Goal: Transaction & Acquisition: Subscribe to service/newsletter

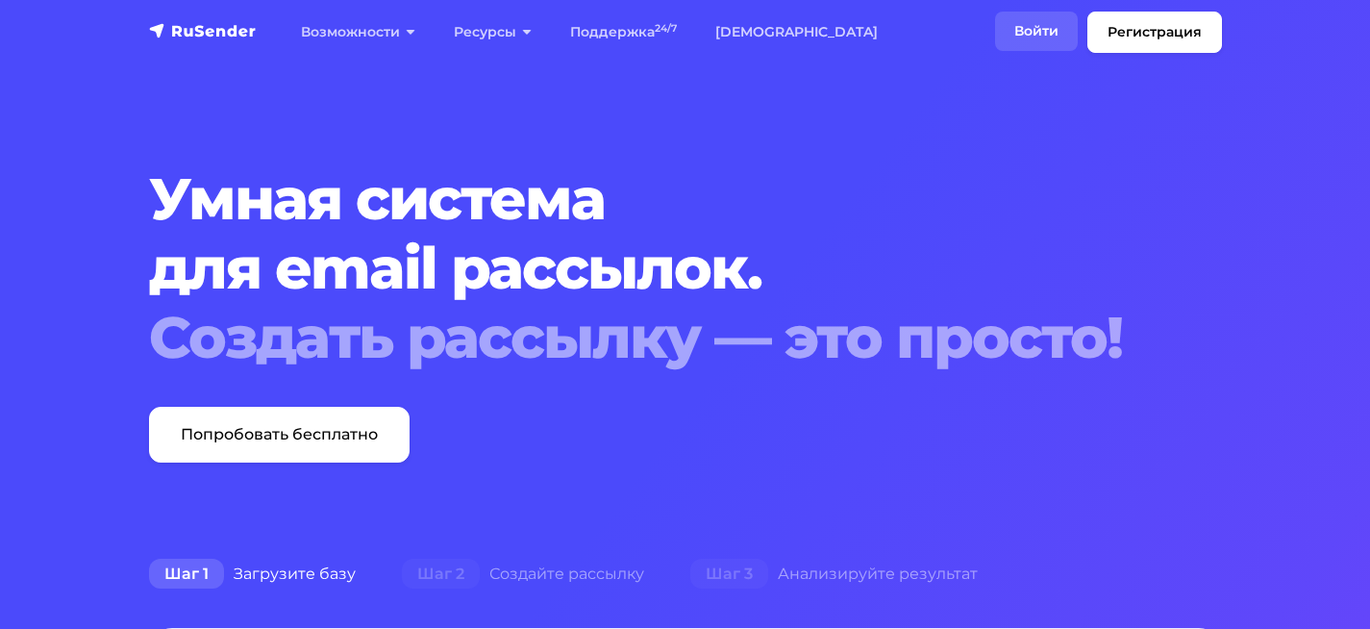
click at [1023, 45] on link "Войти" at bounding box center [1036, 31] width 83 height 39
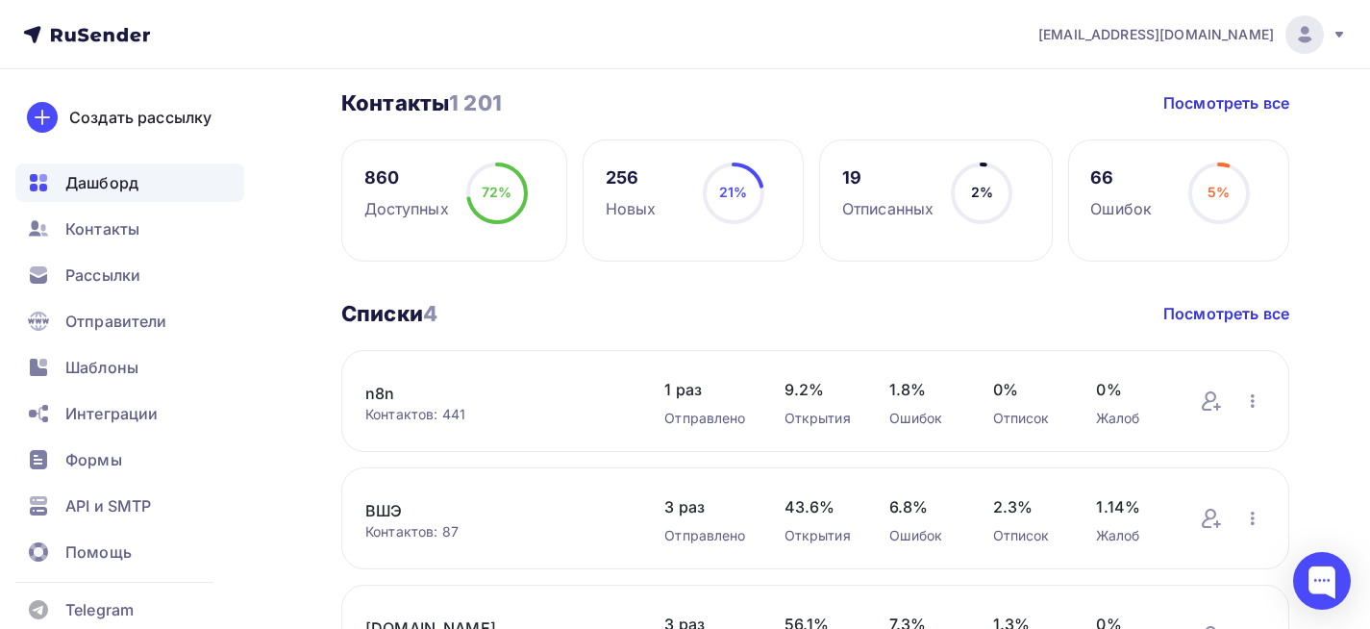
scroll to position [481, 0]
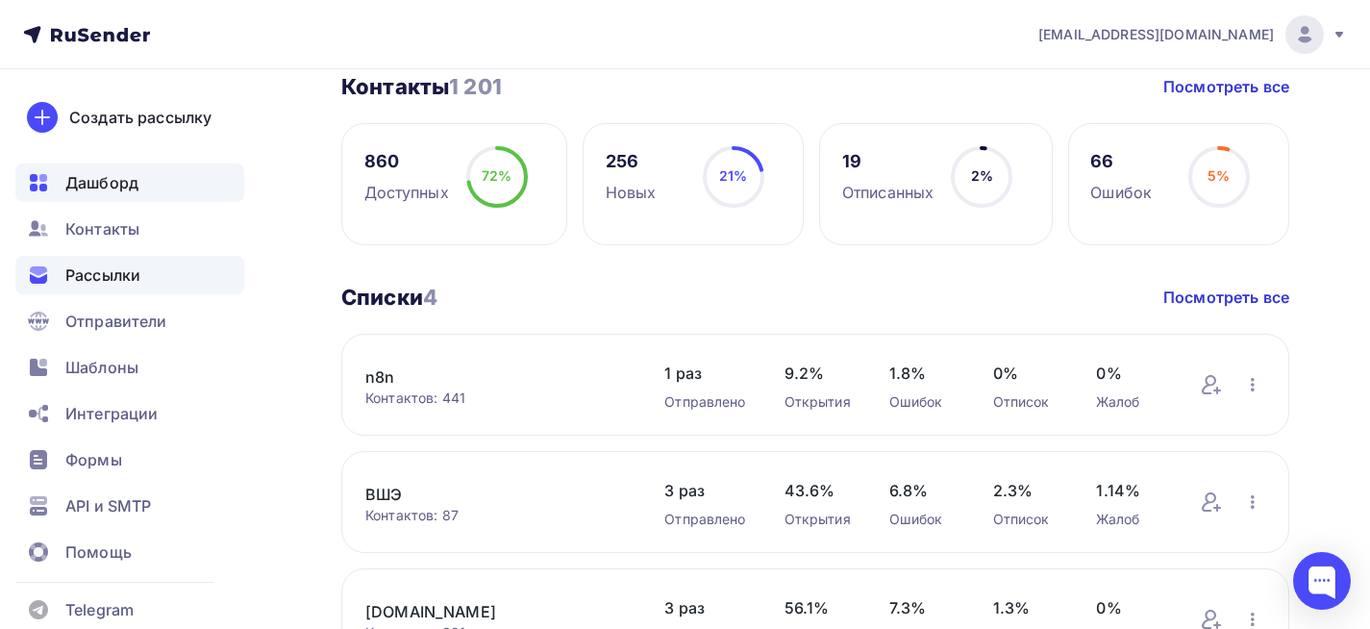
click at [125, 266] on span "Рассылки" at bounding box center [102, 274] width 75 height 23
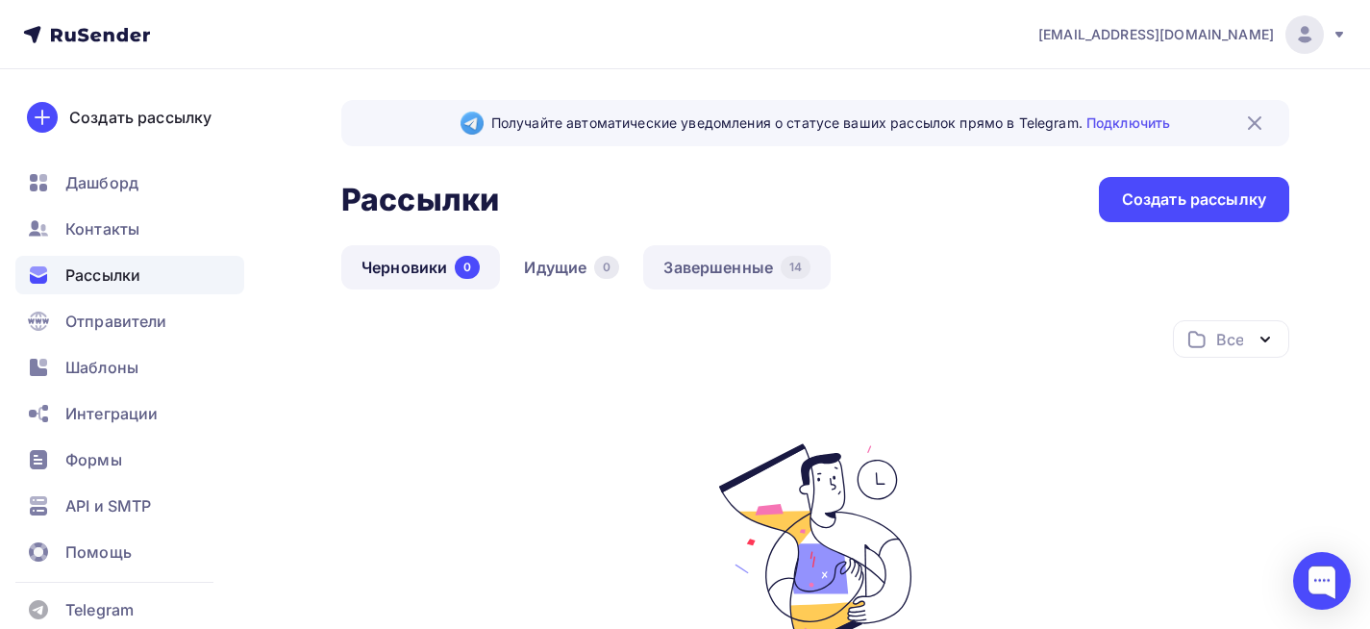
click at [719, 277] on link "Завершенные 14" at bounding box center [736, 267] width 187 height 44
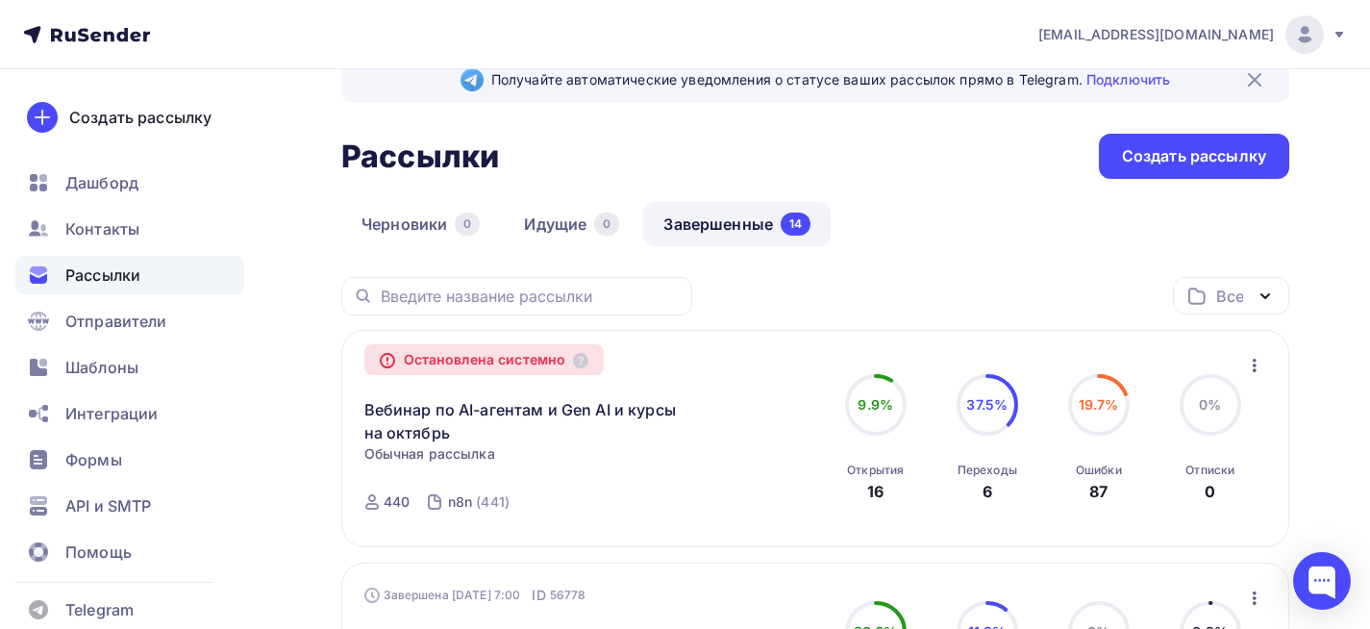
scroll to position [192, 0]
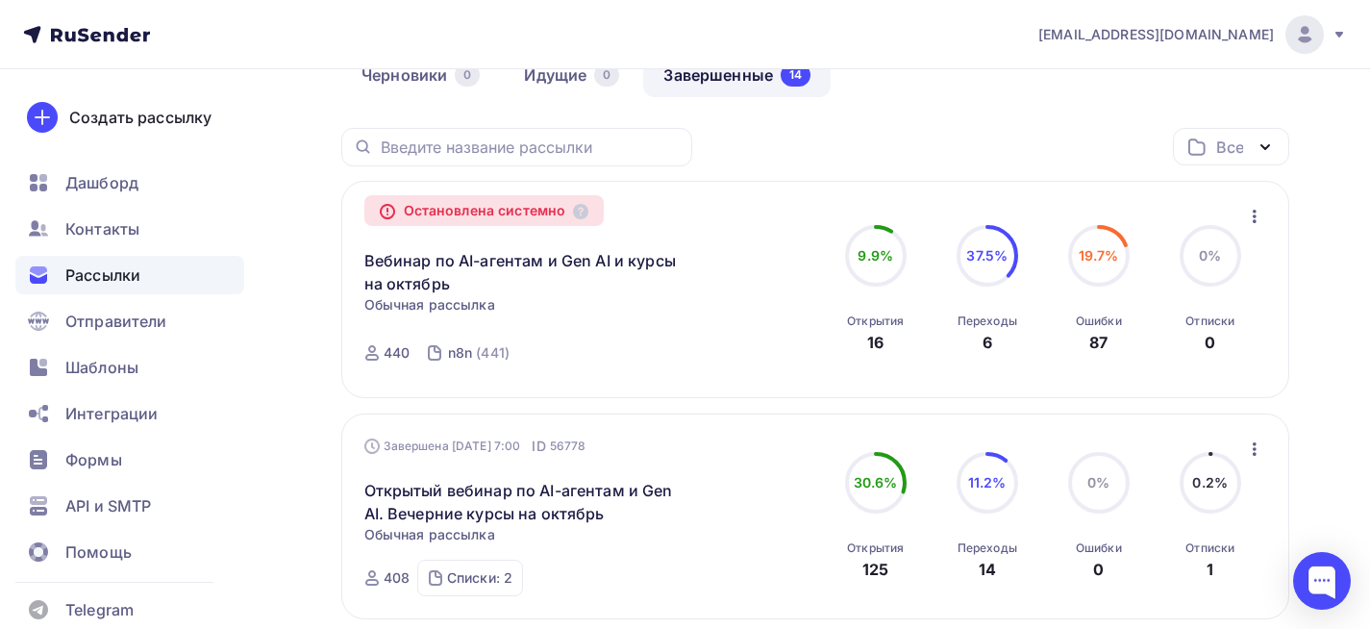
click at [1255, 217] on icon "button" at bounding box center [1255, 216] width 4 height 13
click at [1205, 274] on div "Копировать в новую" at bounding box center [1166, 266] width 197 height 23
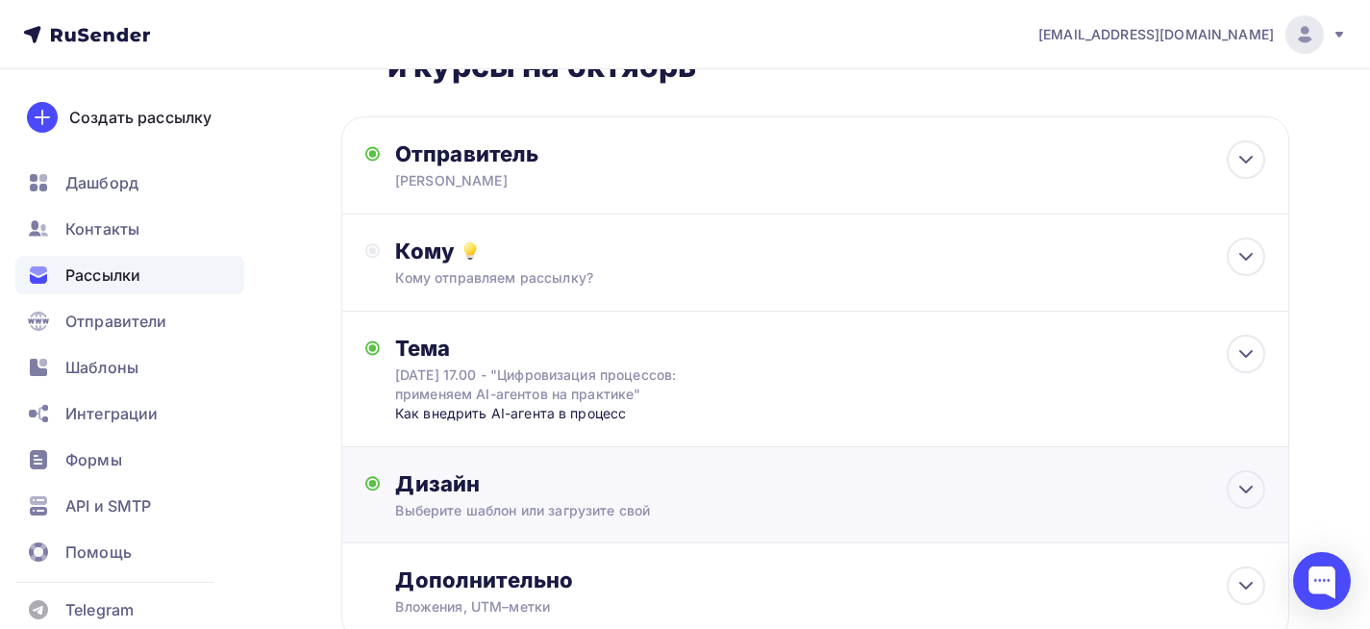
scroll to position [37, 0]
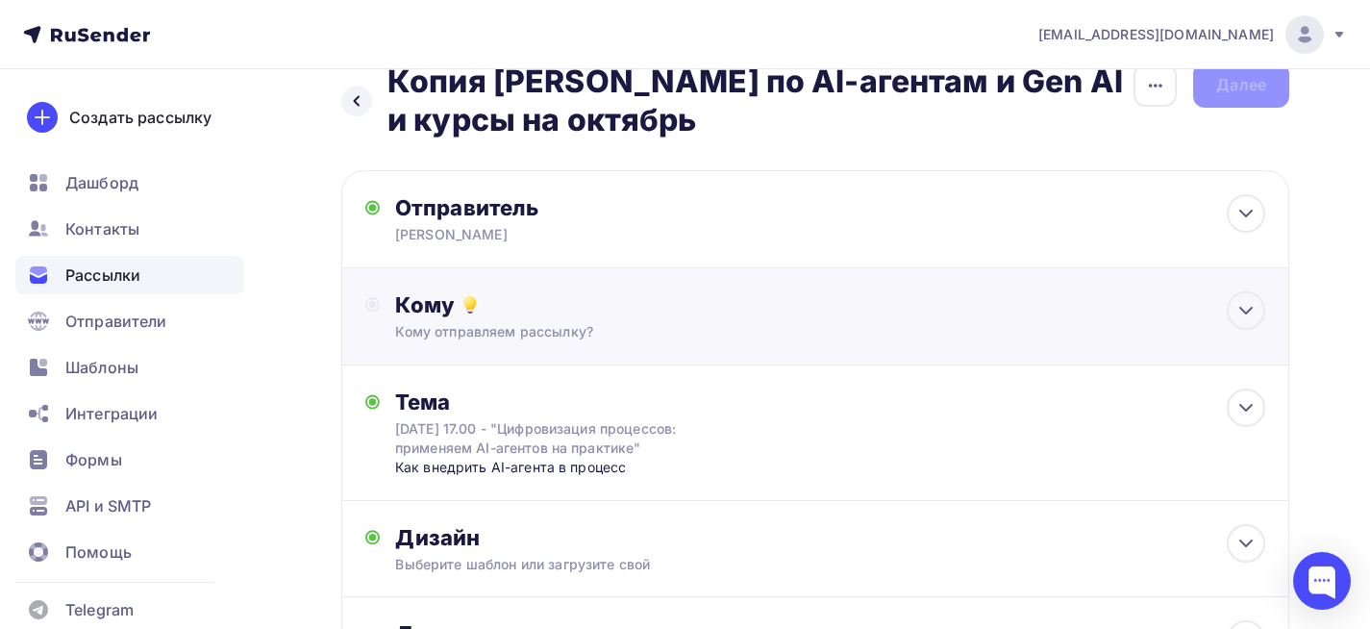
click at [994, 317] on div "Кому" at bounding box center [830, 304] width 870 height 27
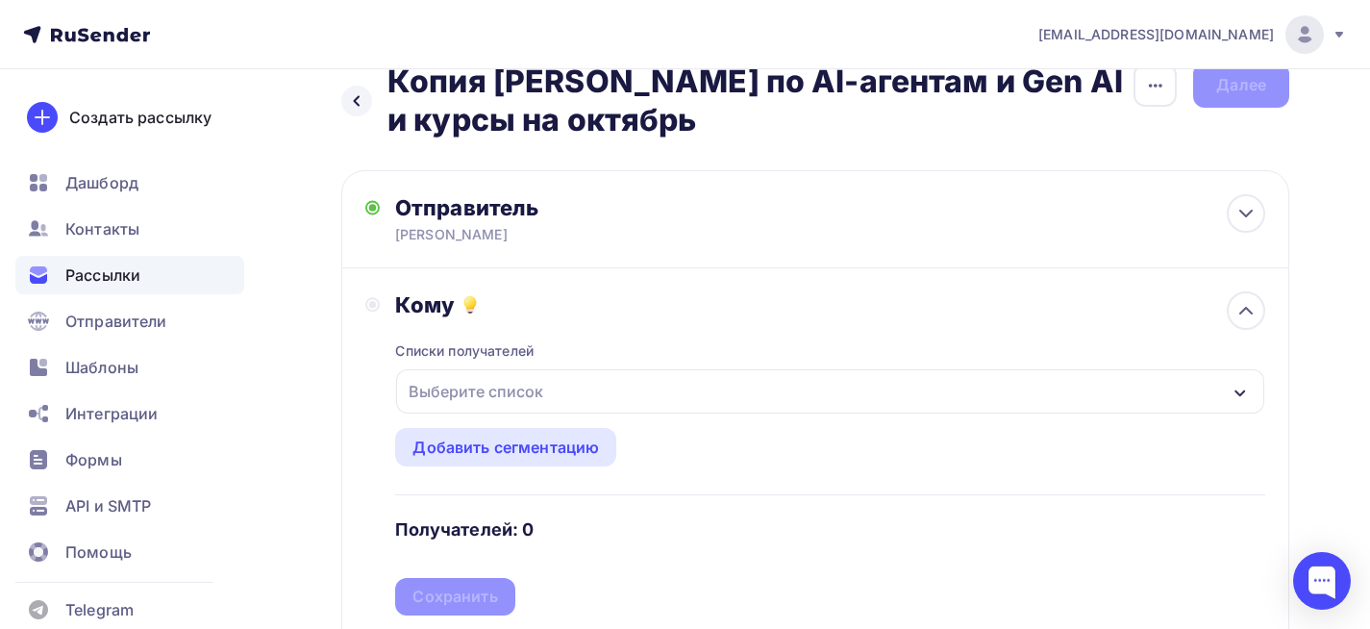
click at [536, 399] on div "Выберите список" at bounding box center [476, 391] width 150 height 35
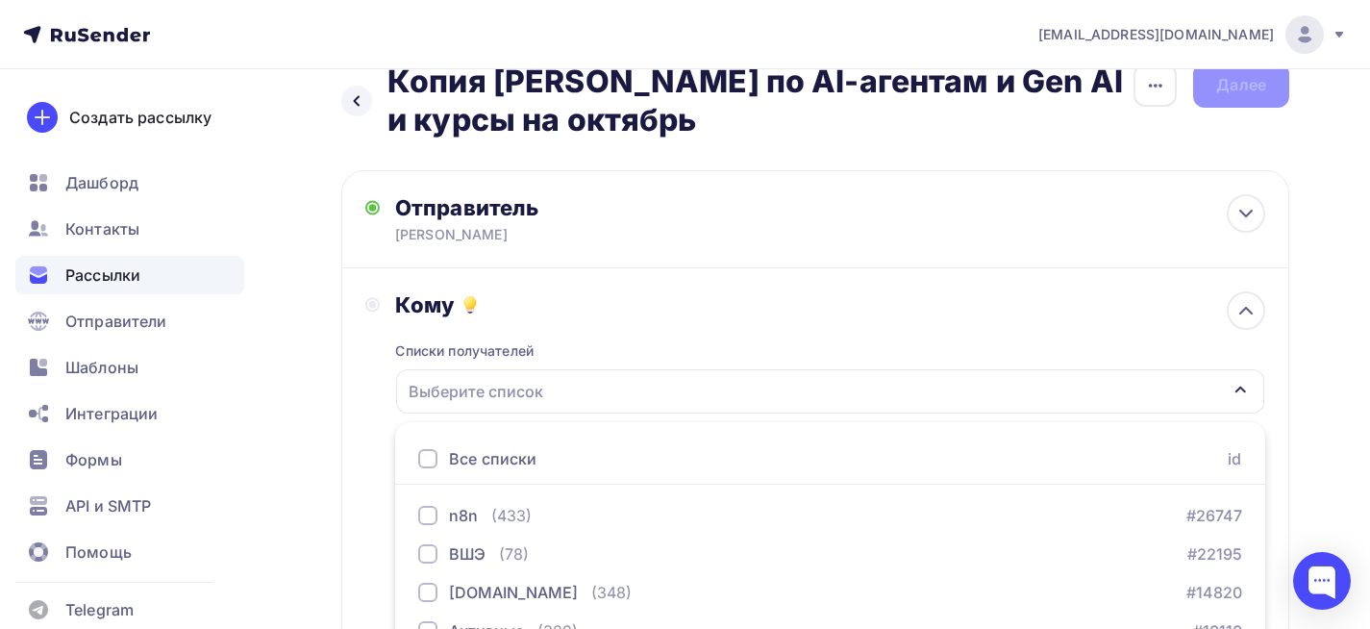
scroll to position [141, 0]
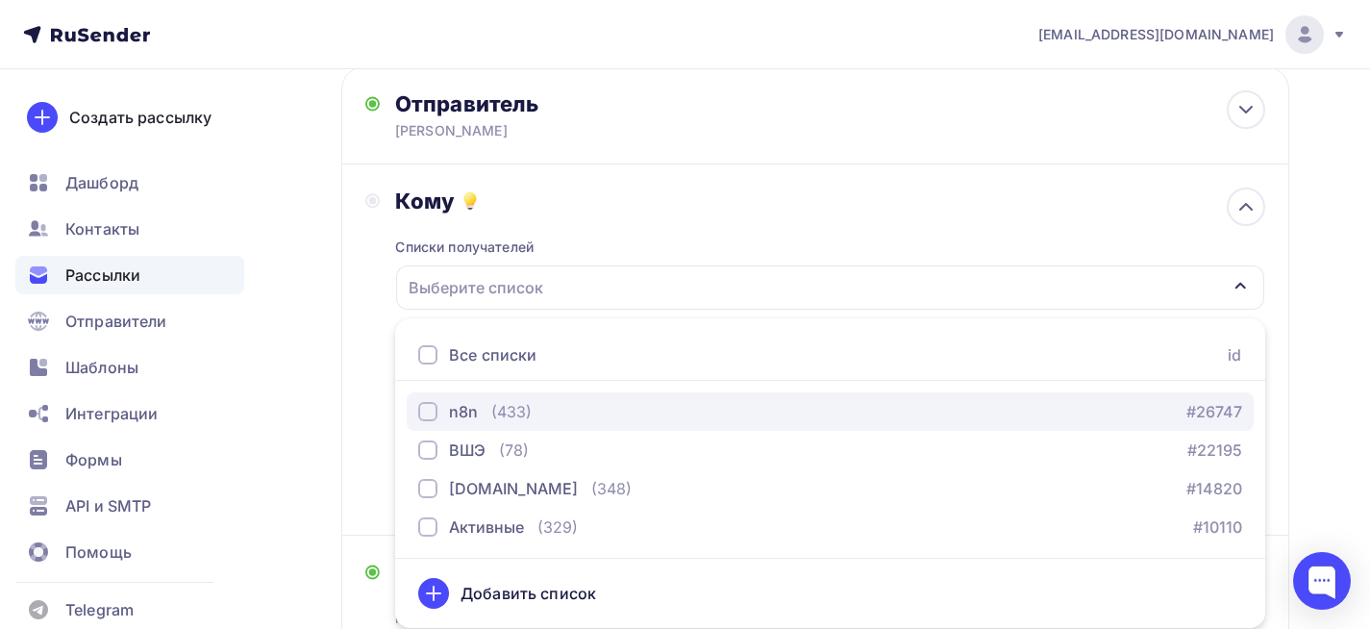
click at [425, 415] on div "button" at bounding box center [427, 411] width 19 height 19
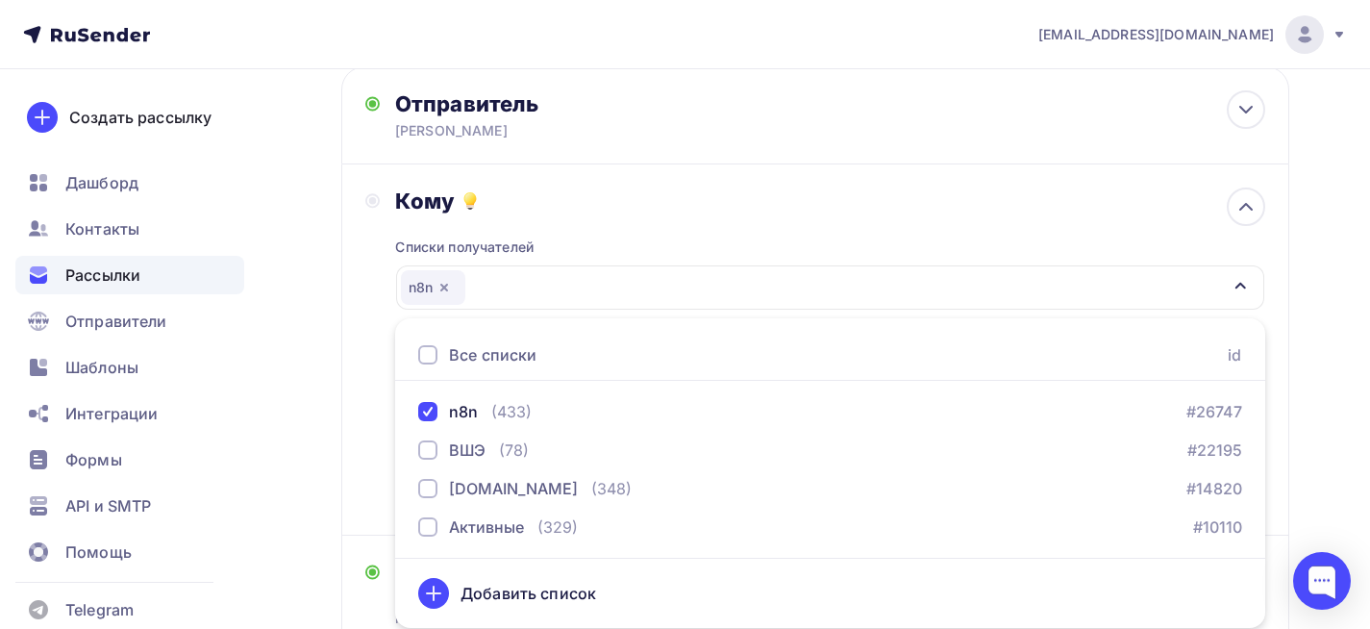
click at [619, 223] on div "Списки получателей n8n Все списки id n8n (433) #26747 ВШЭ (78) #22195 [DOMAIN_N…" at bounding box center [830, 362] width 870 height 297
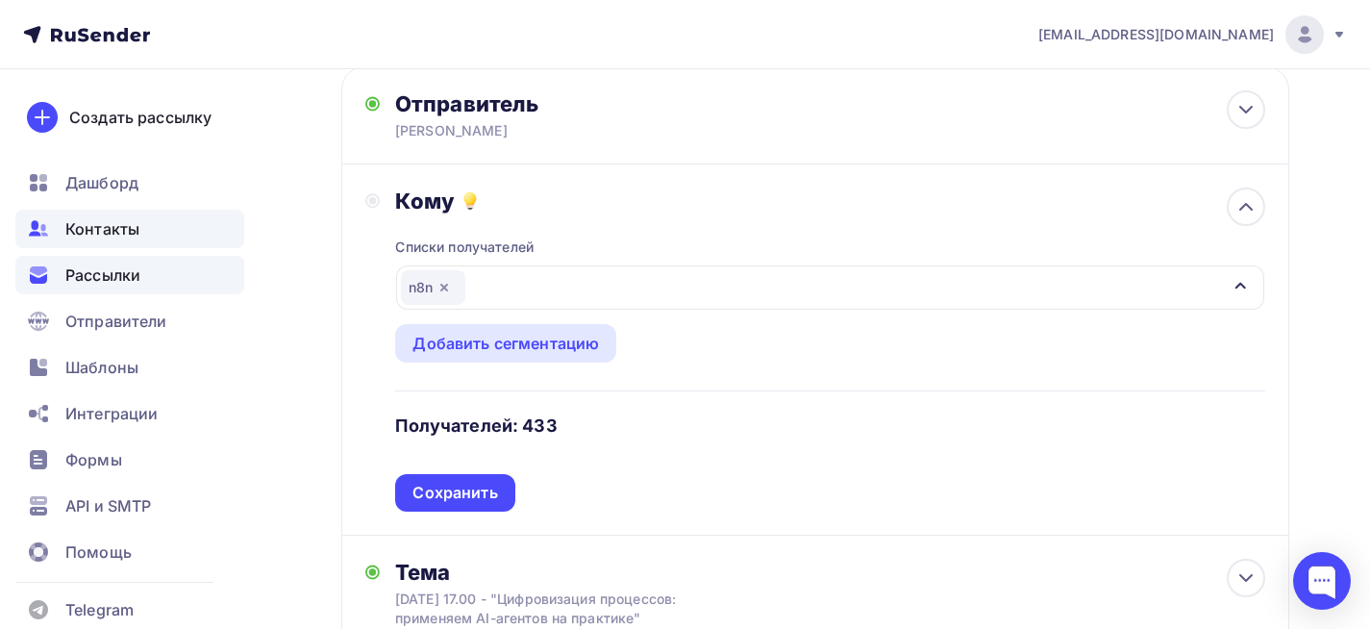
click at [71, 225] on span "Контакты" at bounding box center [102, 228] width 74 height 23
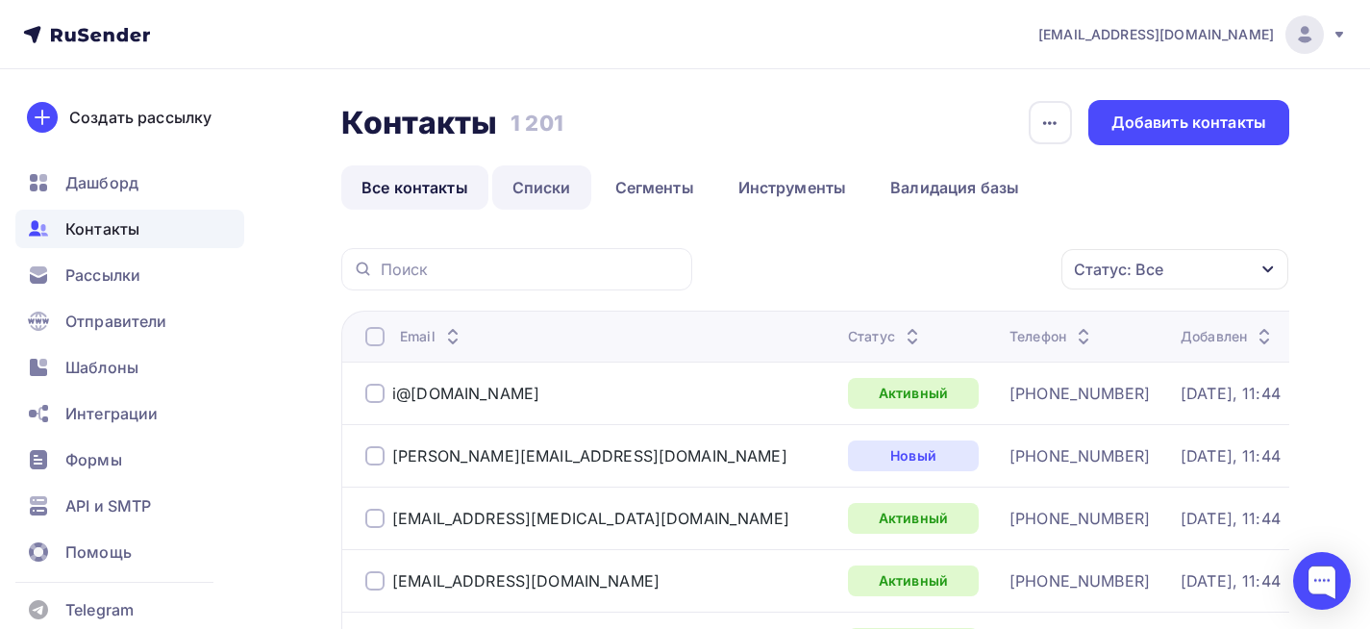
click at [550, 190] on link "Списки" at bounding box center [541, 187] width 99 height 44
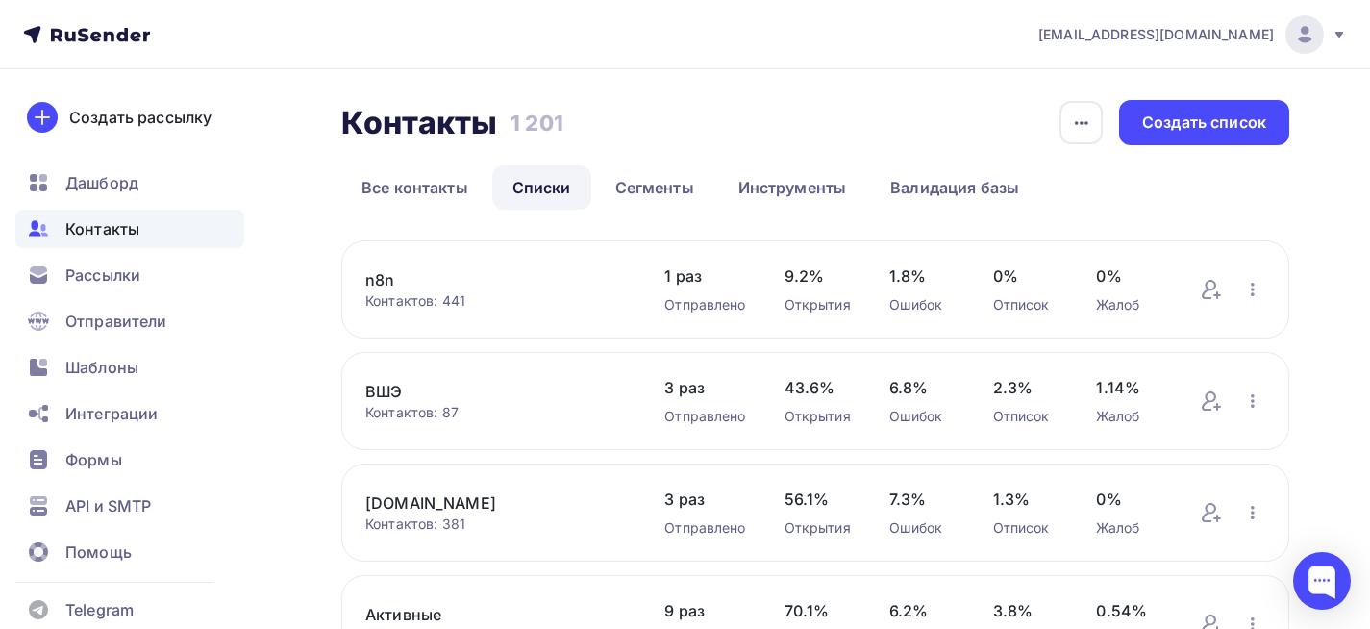
click at [463, 284] on link "n8n" at bounding box center [495, 279] width 261 height 23
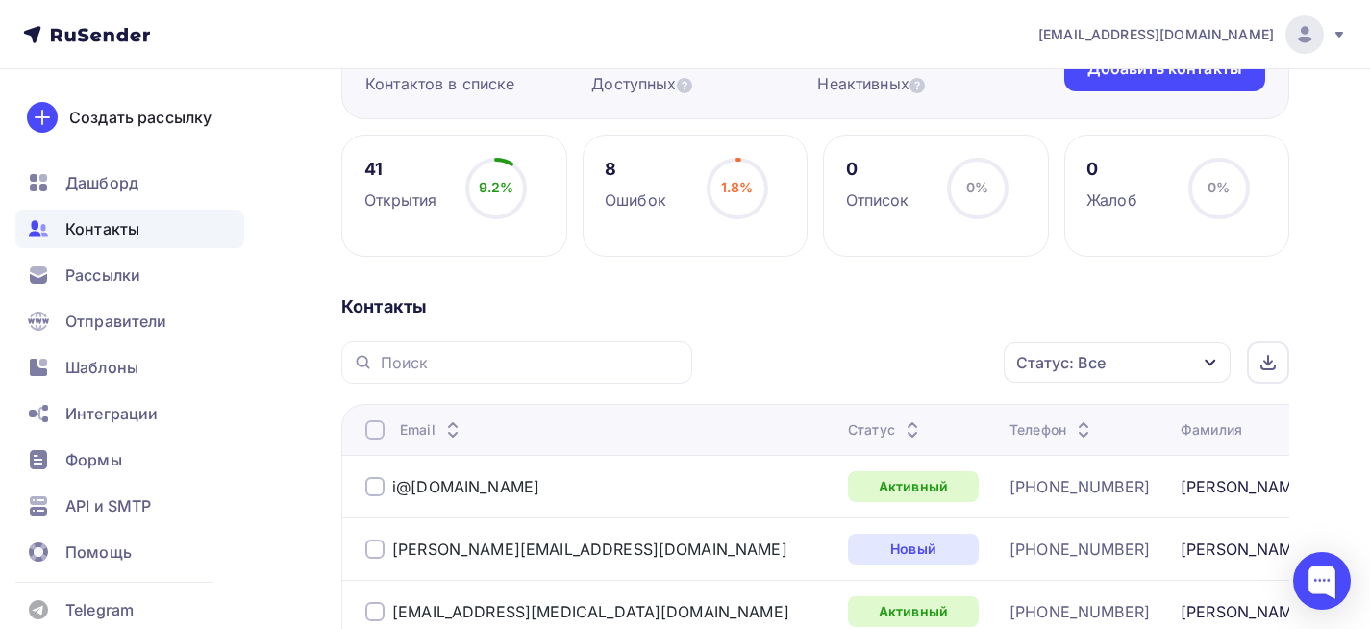
scroll to position [96, 0]
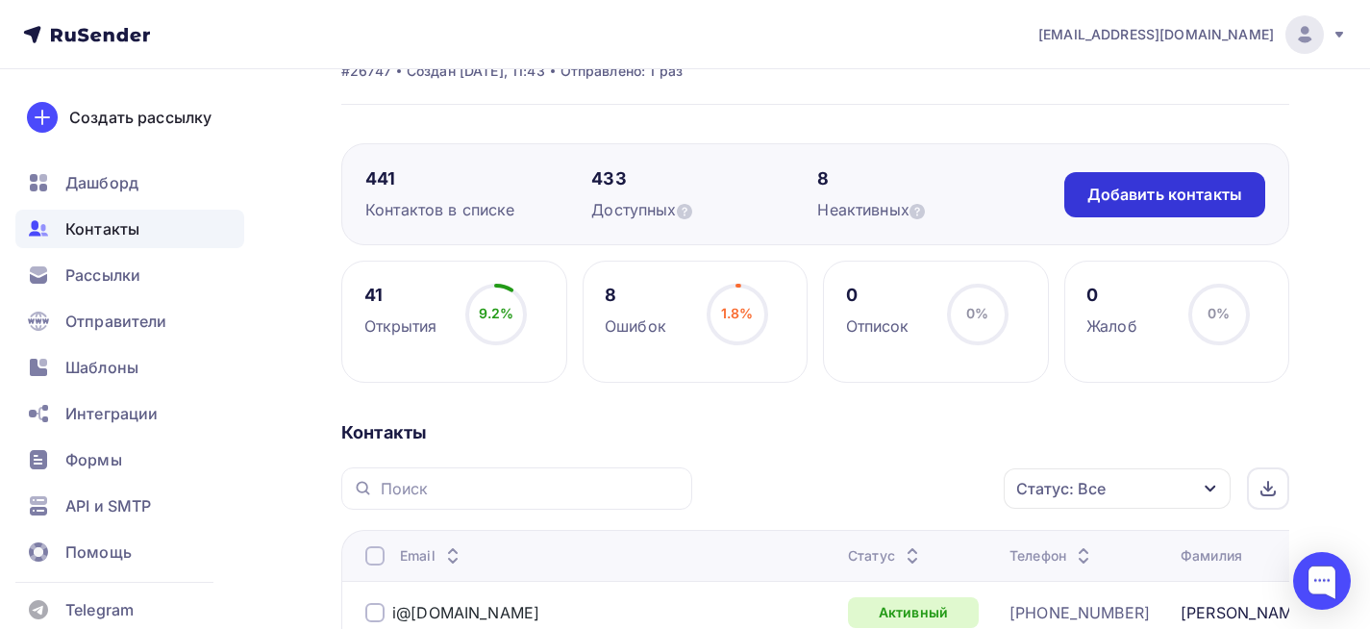
click at [1191, 200] on div "Добавить контакты" at bounding box center [1164, 195] width 155 height 22
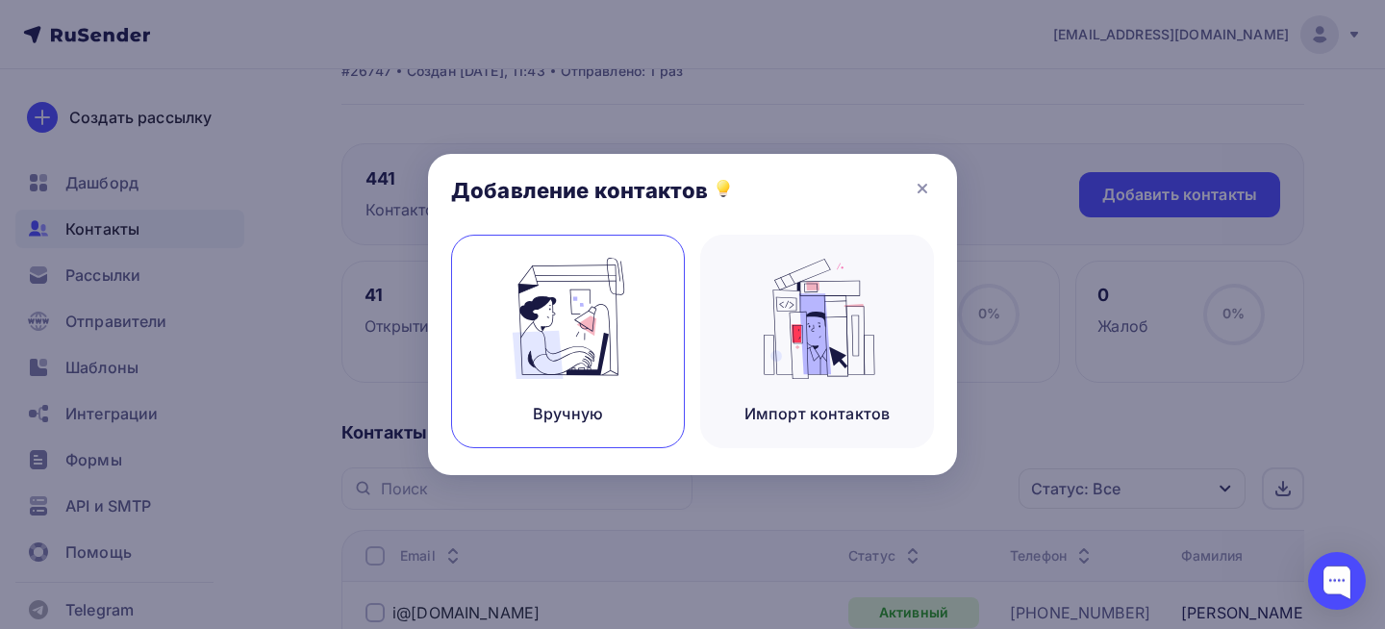
click at [652, 335] on div "Вручную" at bounding box center [568, 341] width 234 height 213
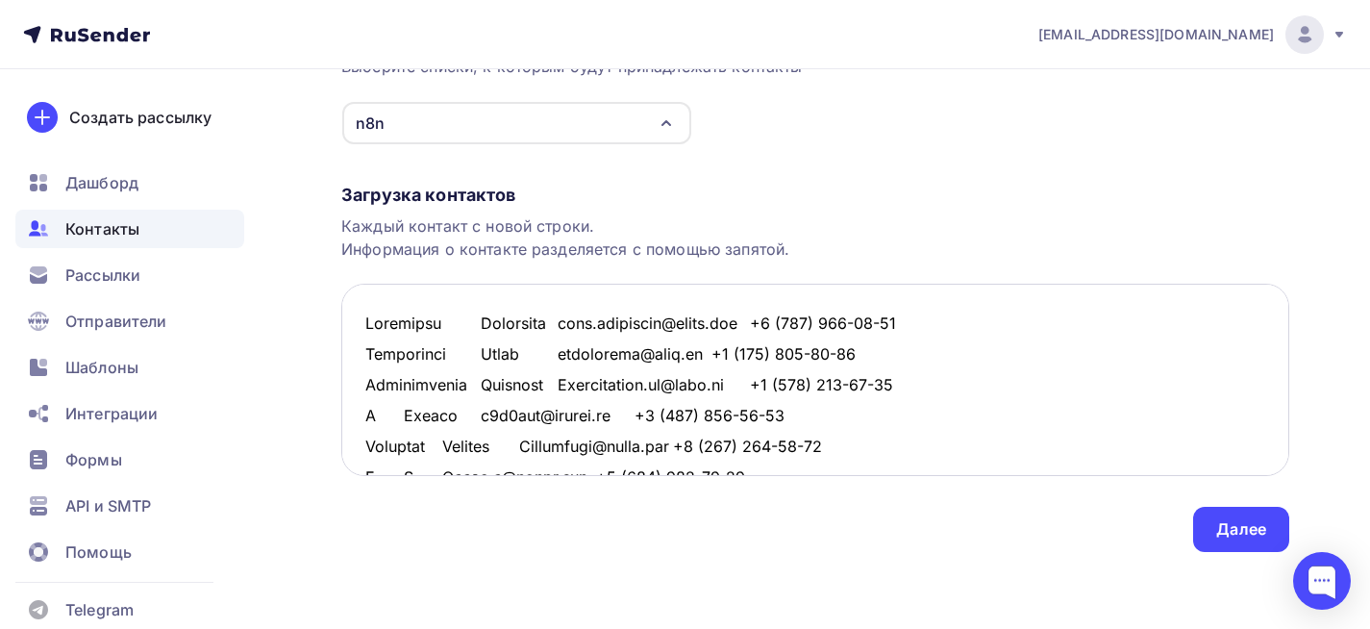
scroll to position [381, 0]
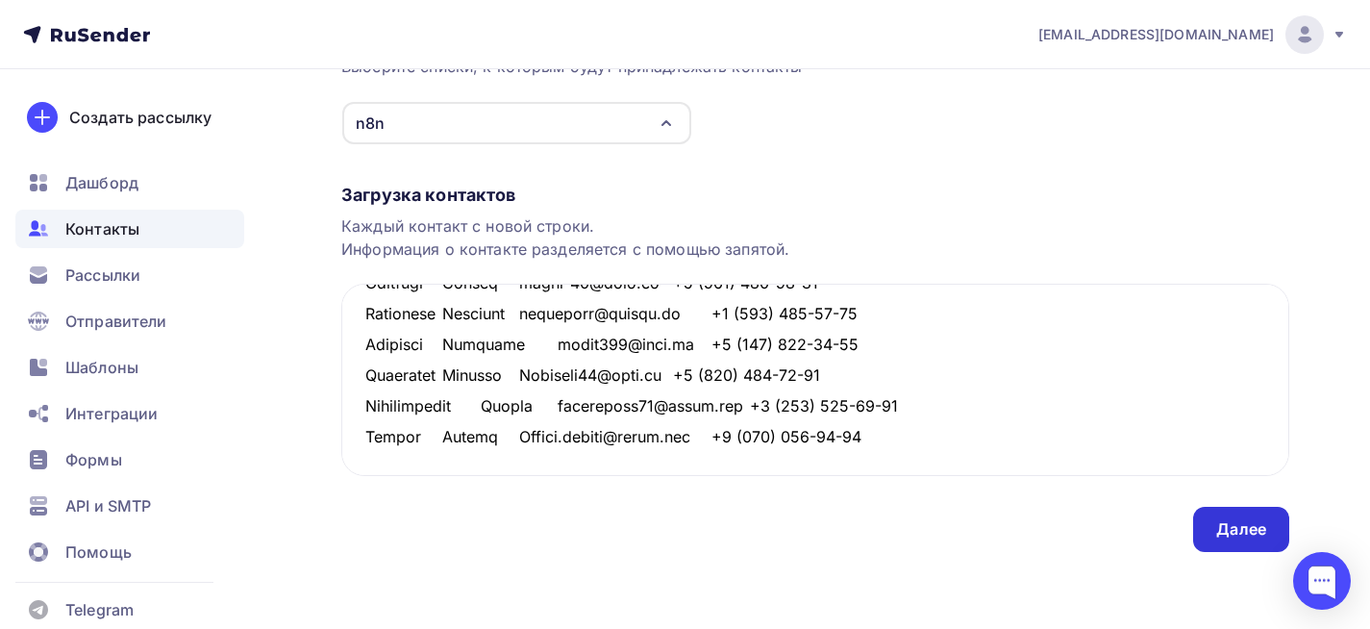
type textarea "Loremipsu Dolorsita cons.adipiscin@elits.doe +9 (039) 633-88-20 Temporinci Utla…"
click at [1210, 525] on div "Далее" at bounding box center [1241, 529] width 96 height 45
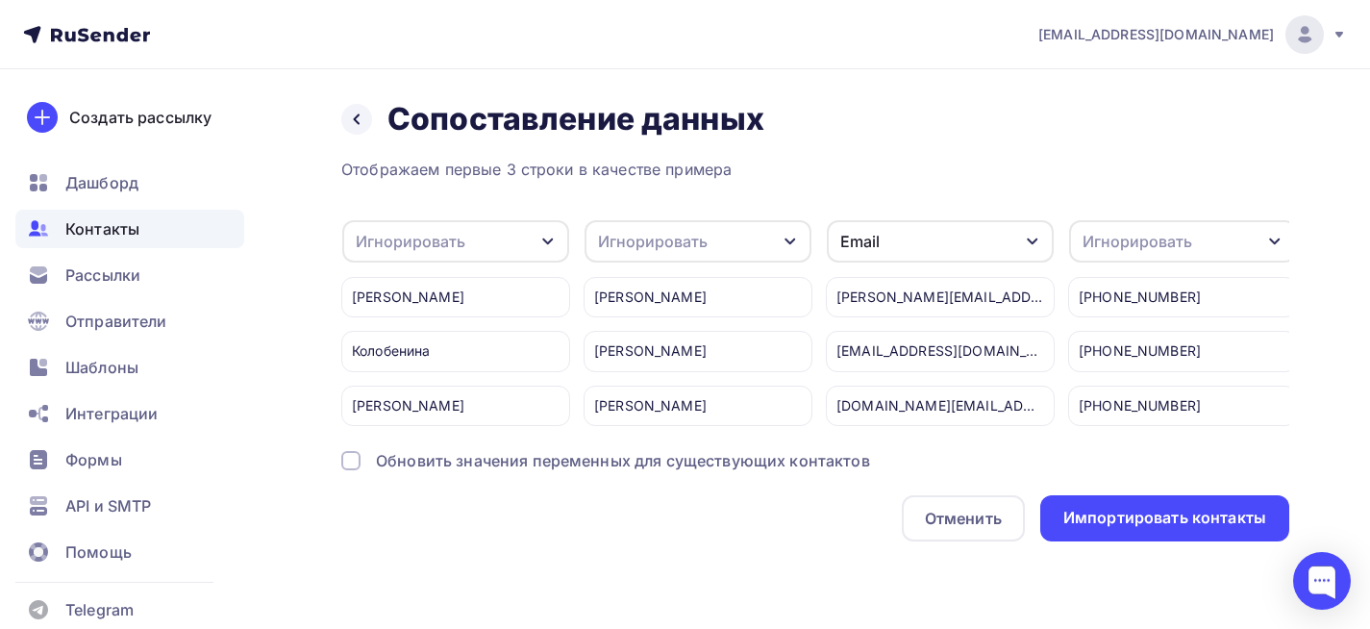
scroll to position [0, 0]
click at [497, 246] on div "Игнорировать" at bounding box center [455, 241] width 227 height 42
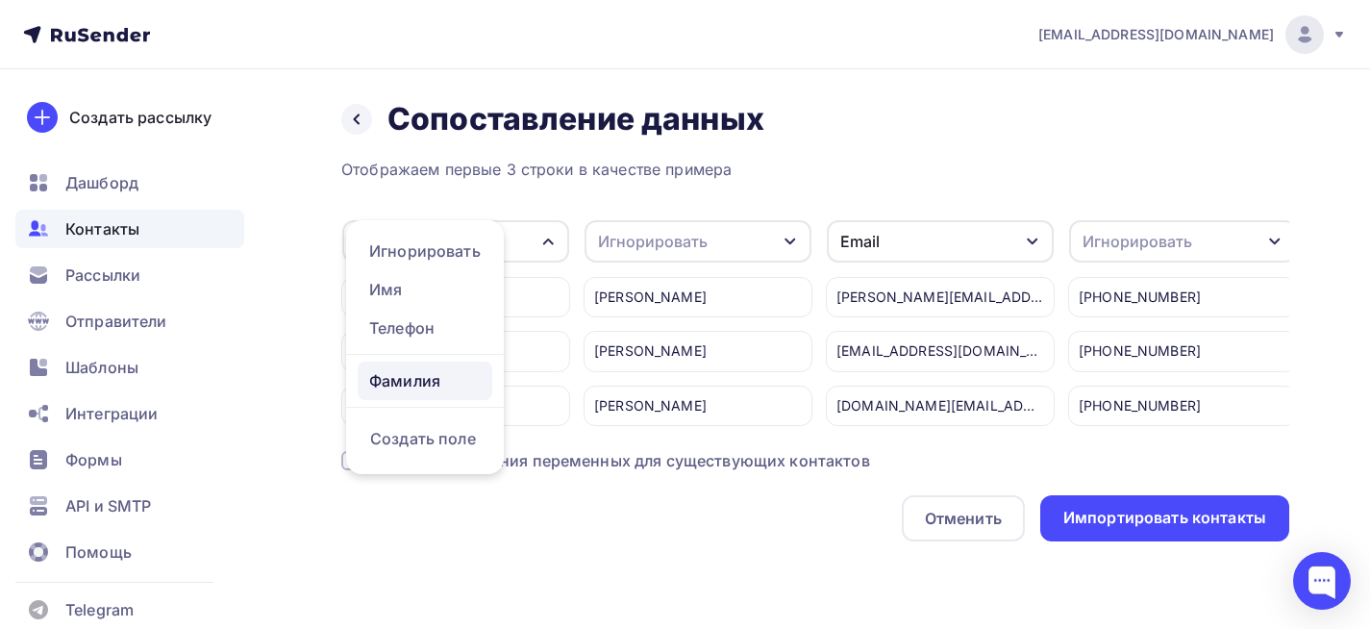
click at [437, 377] on div "Фамилия" at bounding box center [425, 380] width 112 height 23
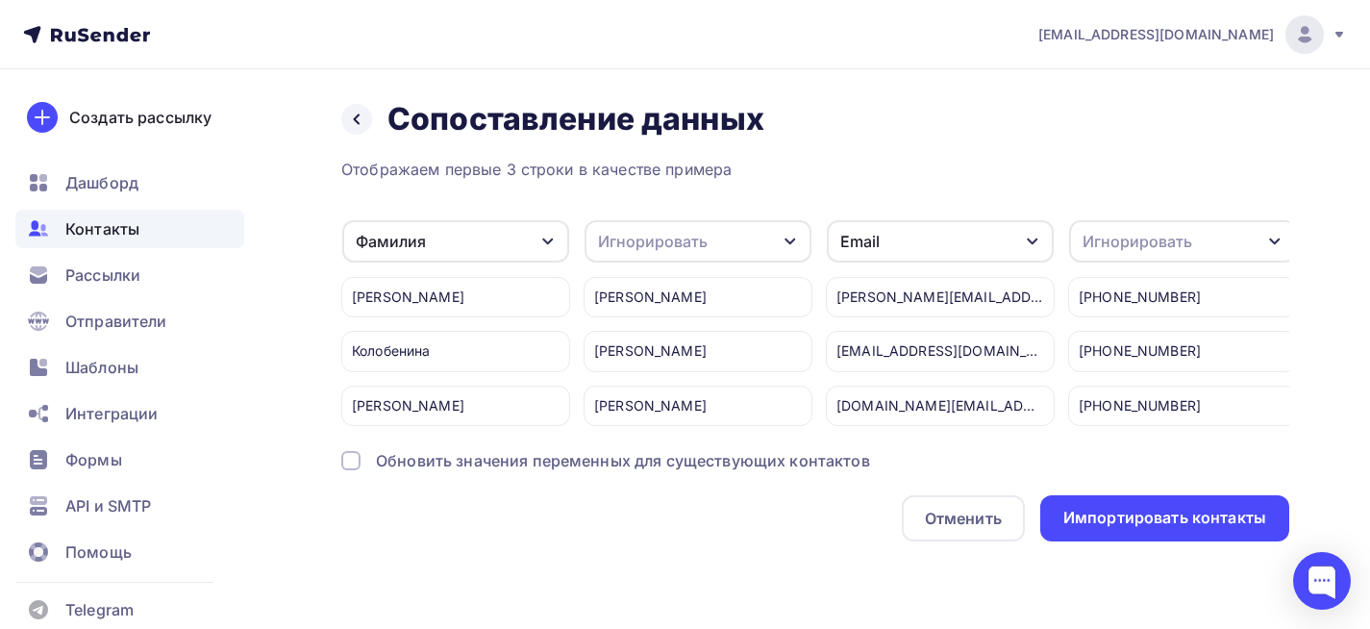
drag, startPoint x: 746, startPoint y: 232, endPoint x: 735, endPoint y: 251, distance: 22.4
click at [745, 232] on div "Игнорировать" at bounding box center [698, 241] width 227 height 42
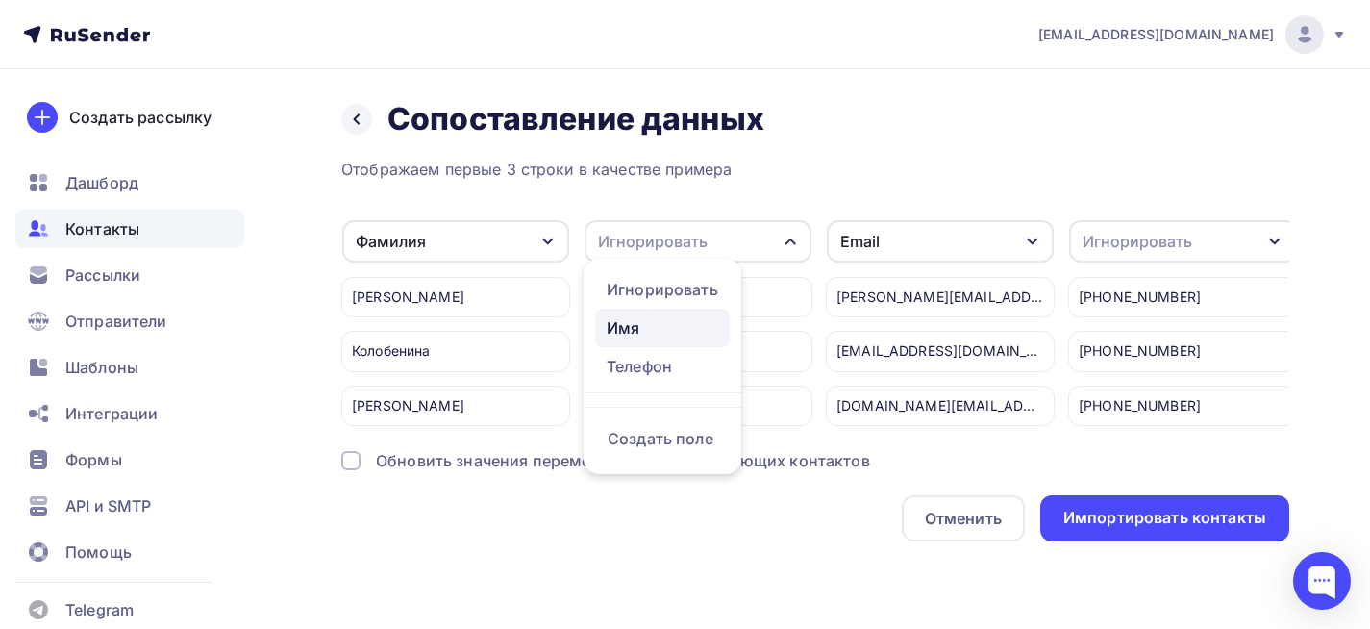
click at [640, 326] on div "Имя" at bounding box center [663, 327] width 112 height 23
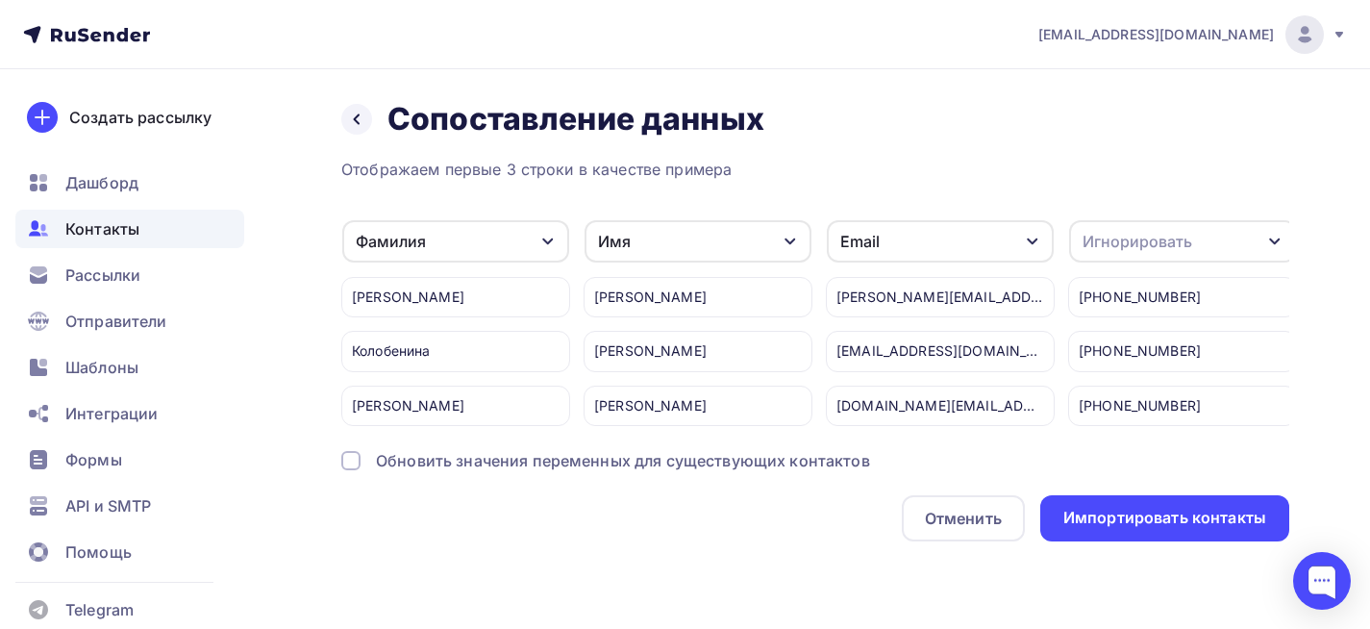
click at [1132, 251] on div "Игнорировать" at bounding box center [1138, 241] width 110 height 23
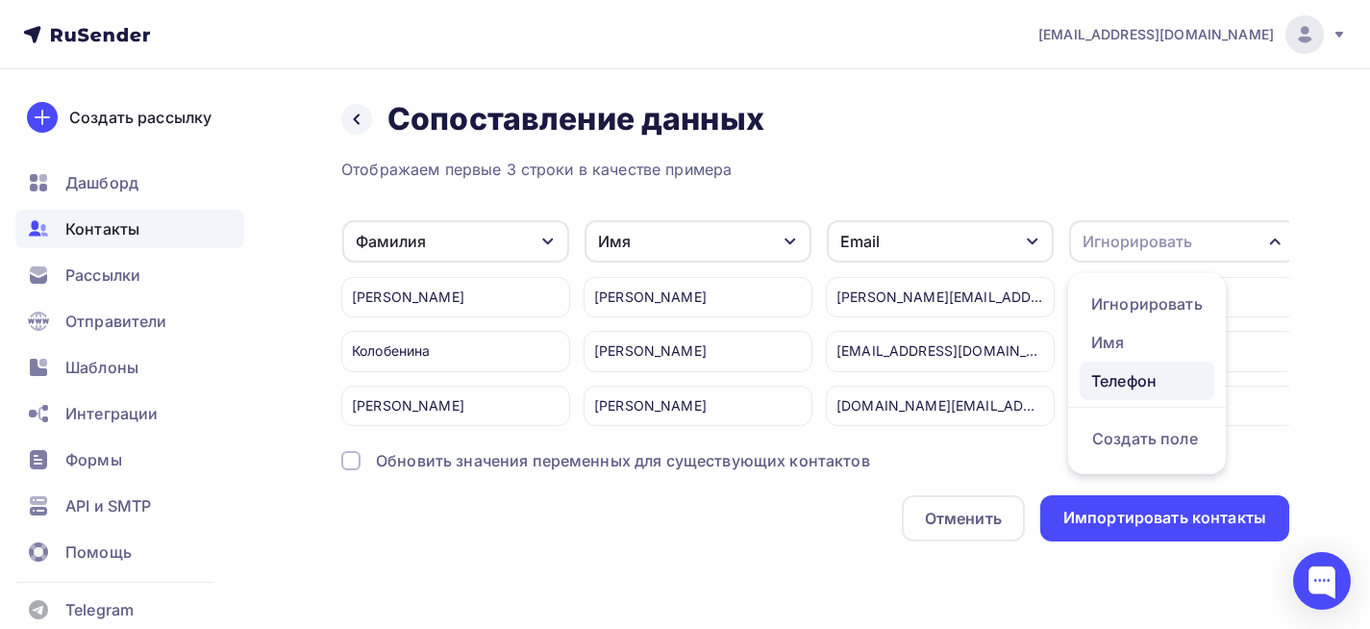
click at [1112, 374] on div "Телефон" at bounding box center [1147, 380] width 112 height 23
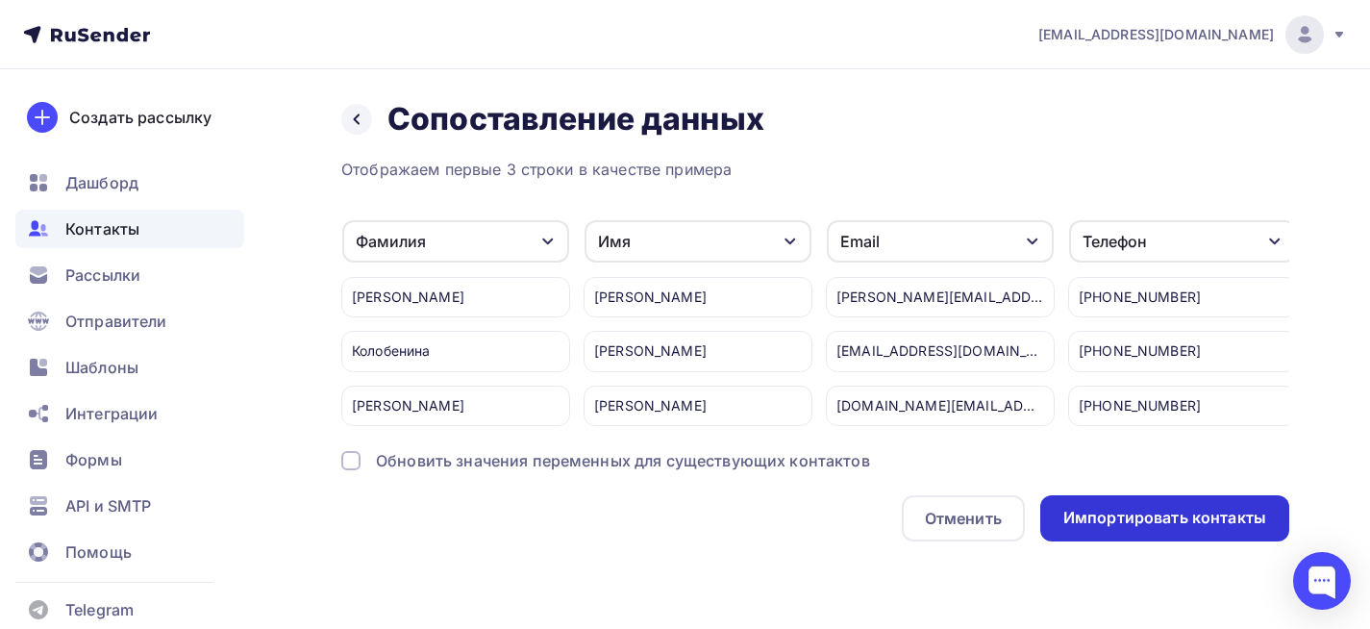
click at [1122, 513] on div "Импортировать контакты" at bounding box center [1164, 518] width 249 height 46
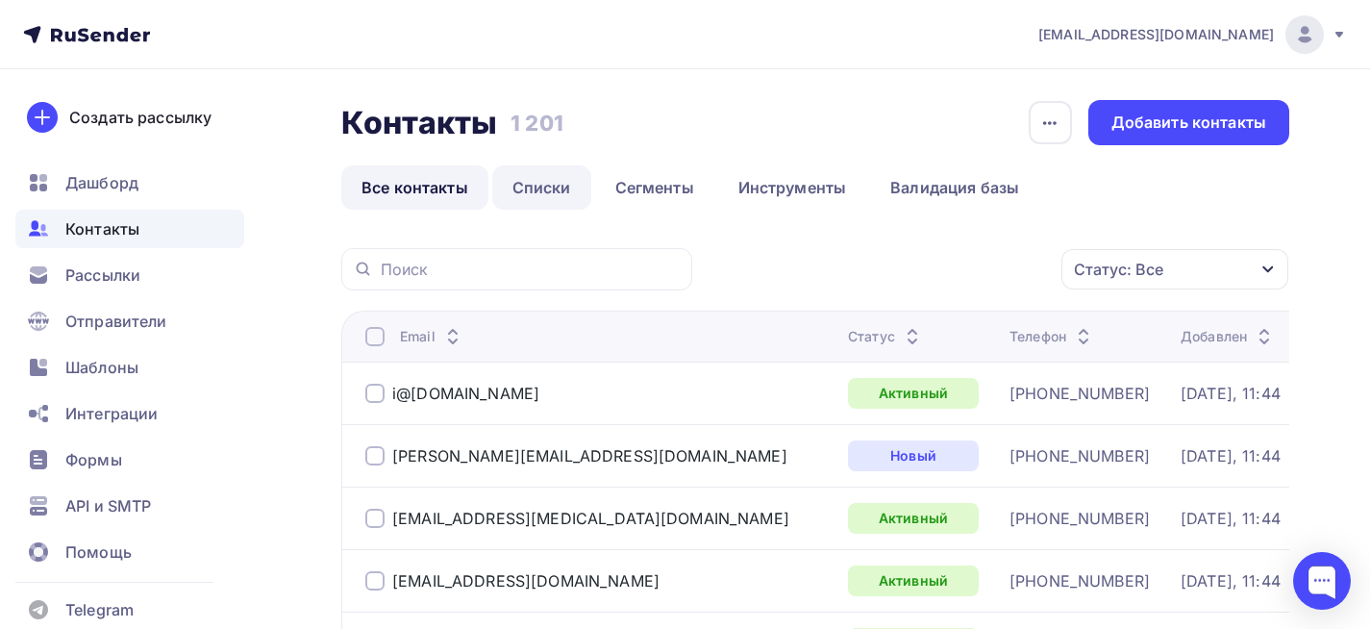
click at [502, 187] on link "Списки" at bounding box center [541, 187] width 99 height 44
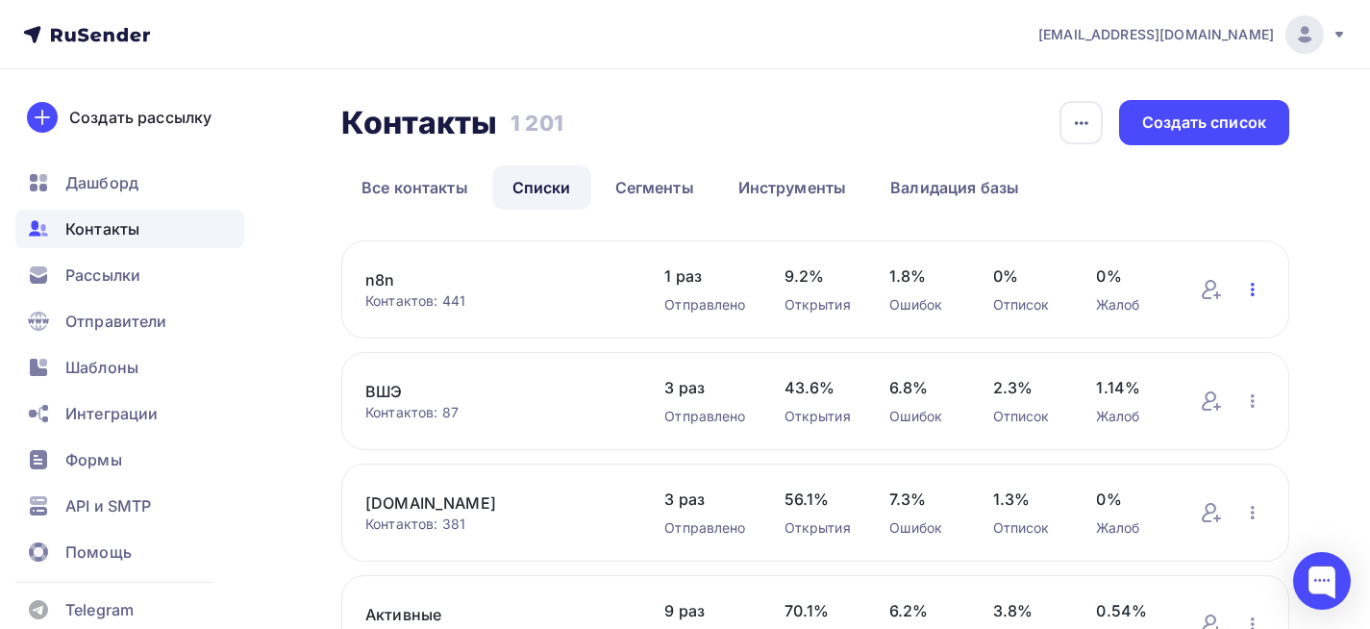
click at [1256, 288] on icon "button" at bounding box center [1252, 289] width 23 height 23
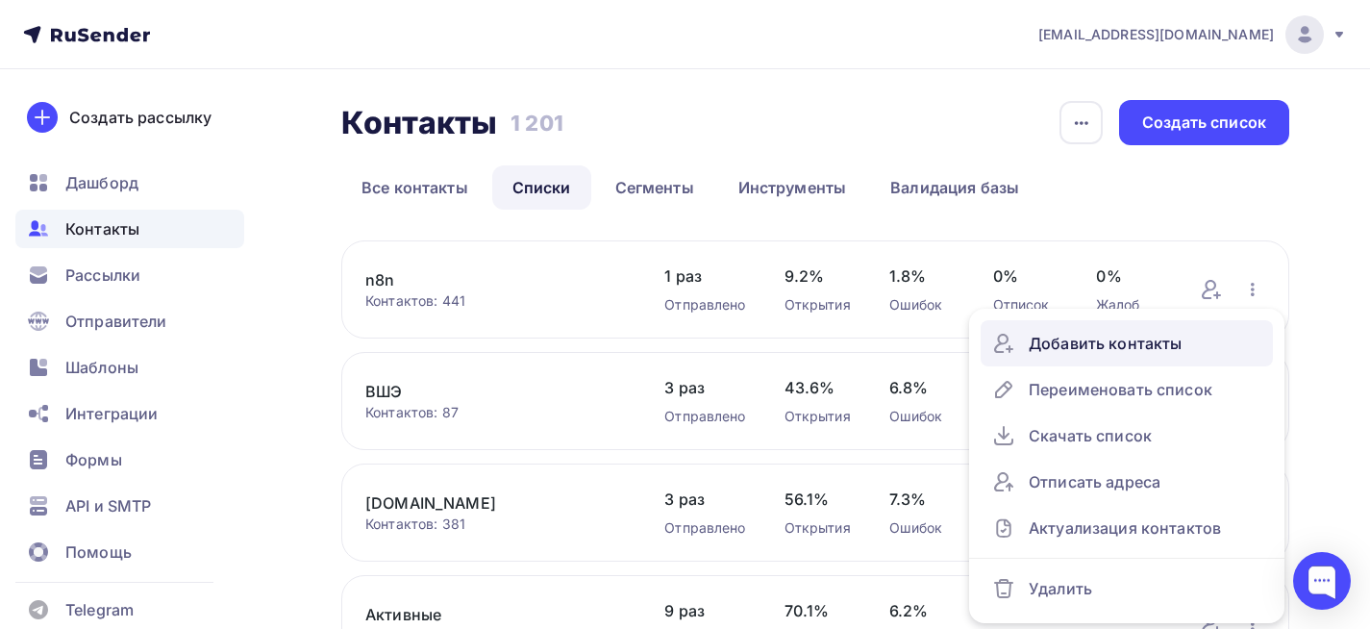
click at [1021, 343] on div "Добавить контакты" at bounding box center [1126, 343] width 269 height 31
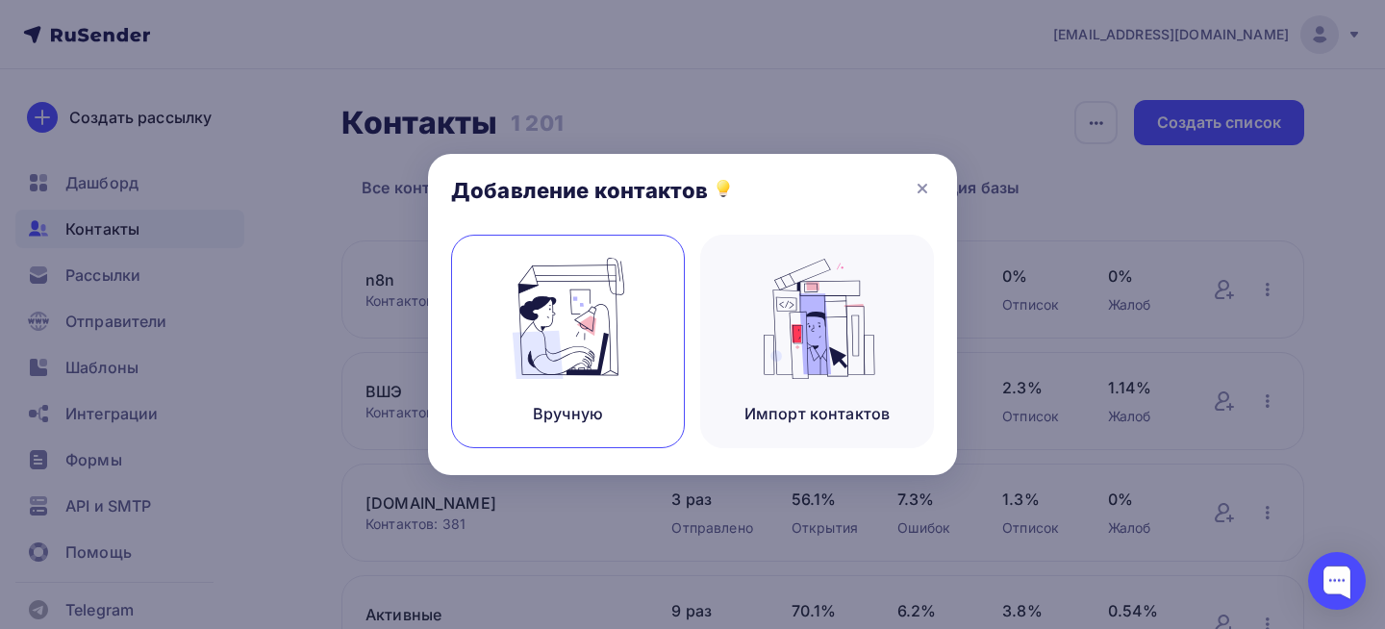
click at [661, 327] on div "Вручную" at bounding box center [568, 341] width 234 height 213
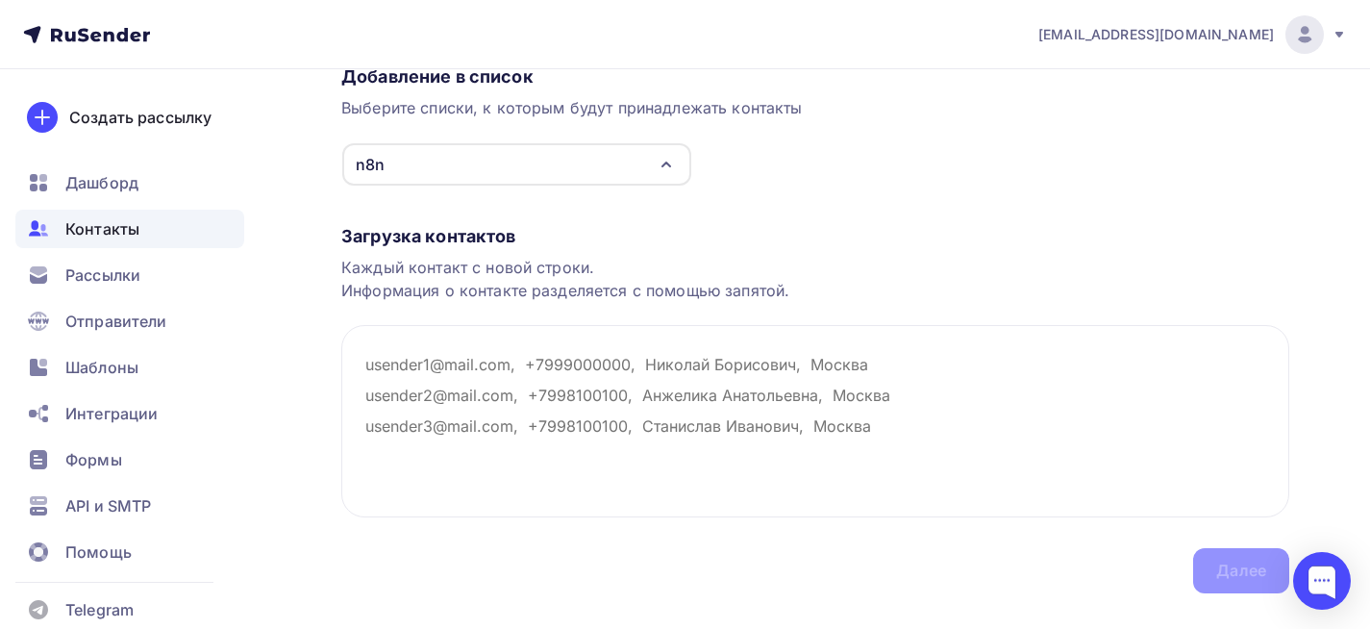
scroll to position [217, 0]
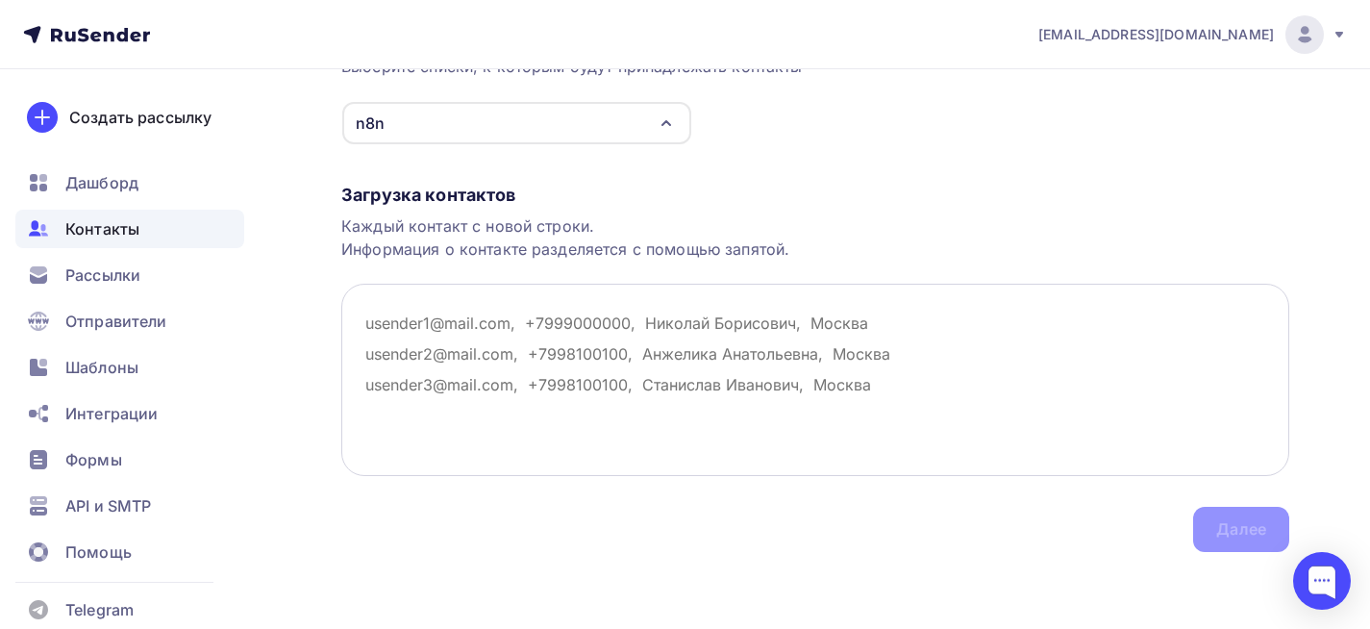
click at [868, 386] on textarea at bounding box center [815, 380] width 948 height 192
click at [423, 323] on textarea at bounding box center [815, 380] width 948 height 192
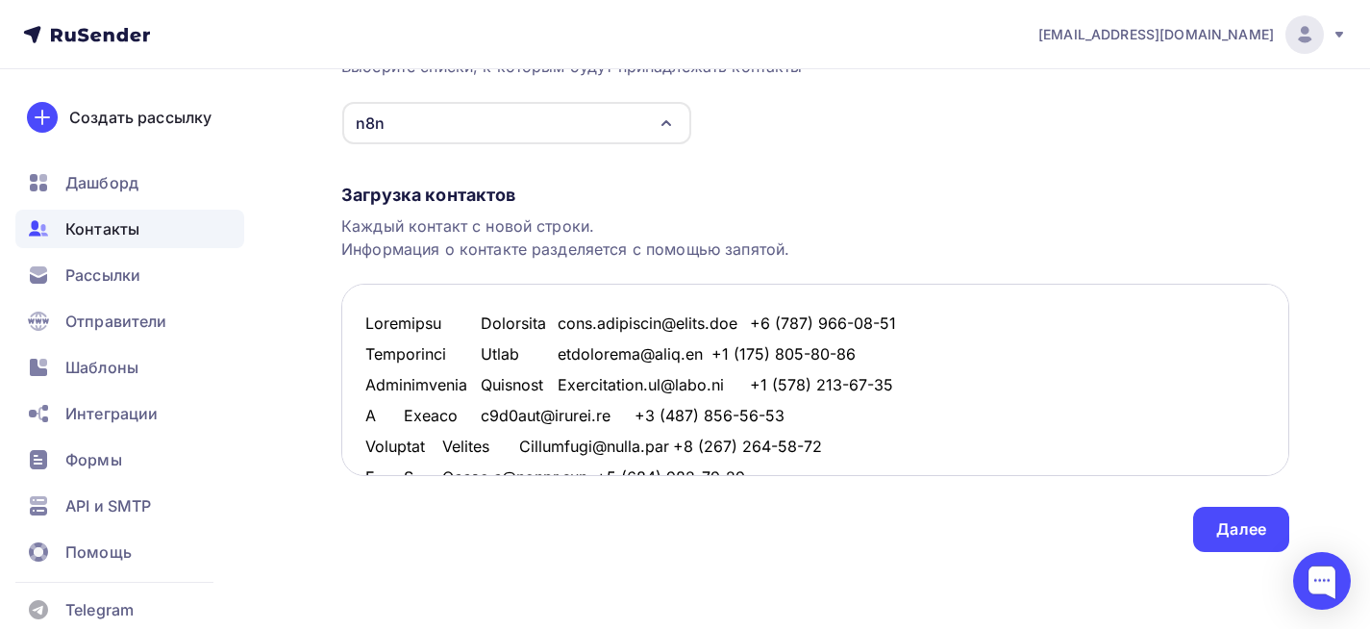
scroll to position [381, 0]
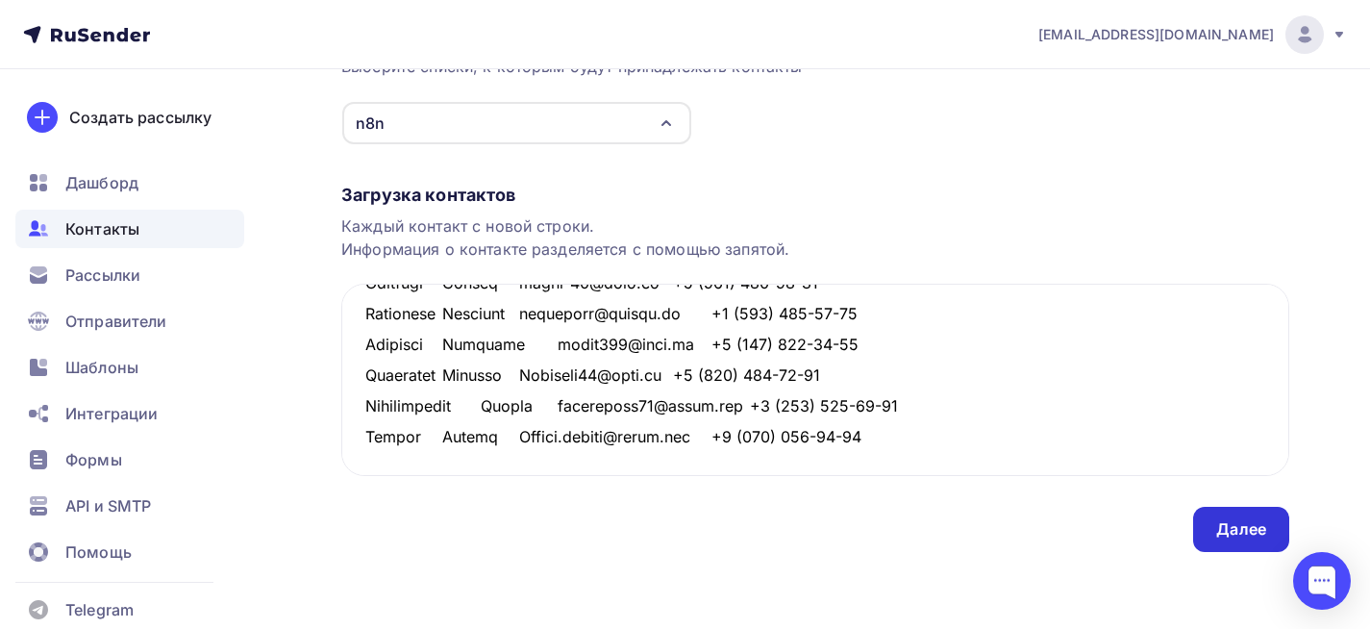
type textarea "Loremipsu Dolorsita cons.adipiscin@elits.doe +9 (039) 633-88-20 Temporinci Utla…"
click at [1216, 526] on div "Далее" at bounding box center [1241, 529] width 96 height 45
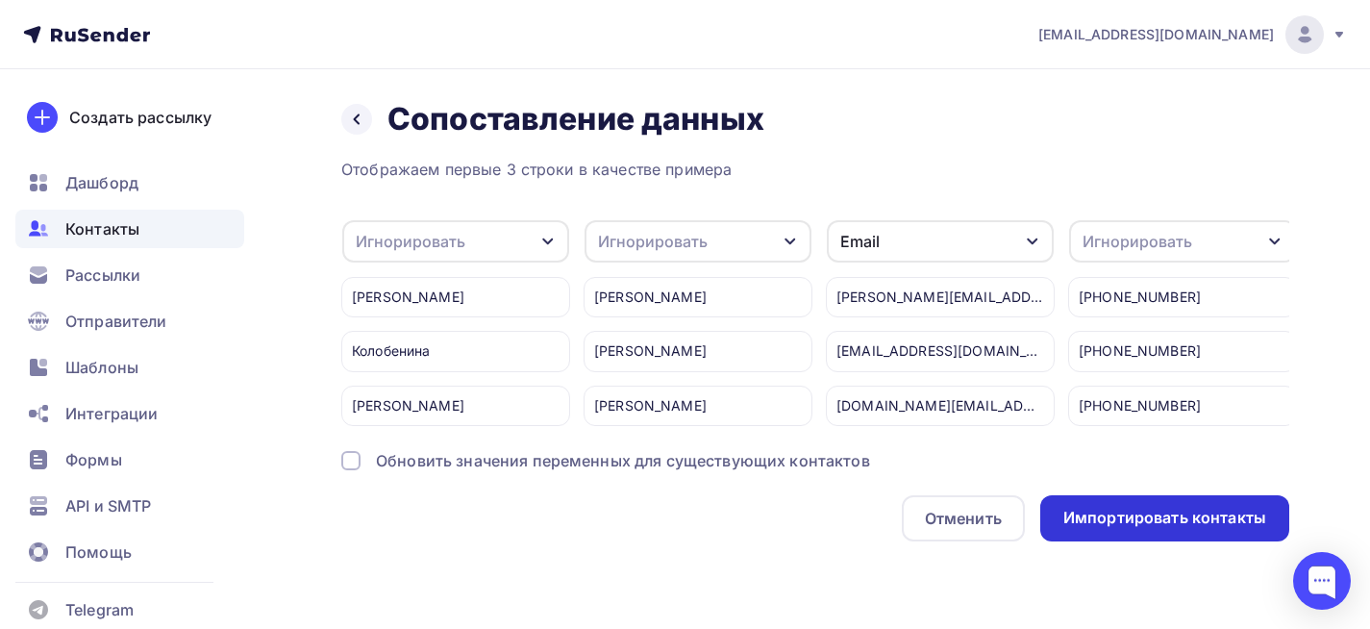
scroll to position [0, 0]
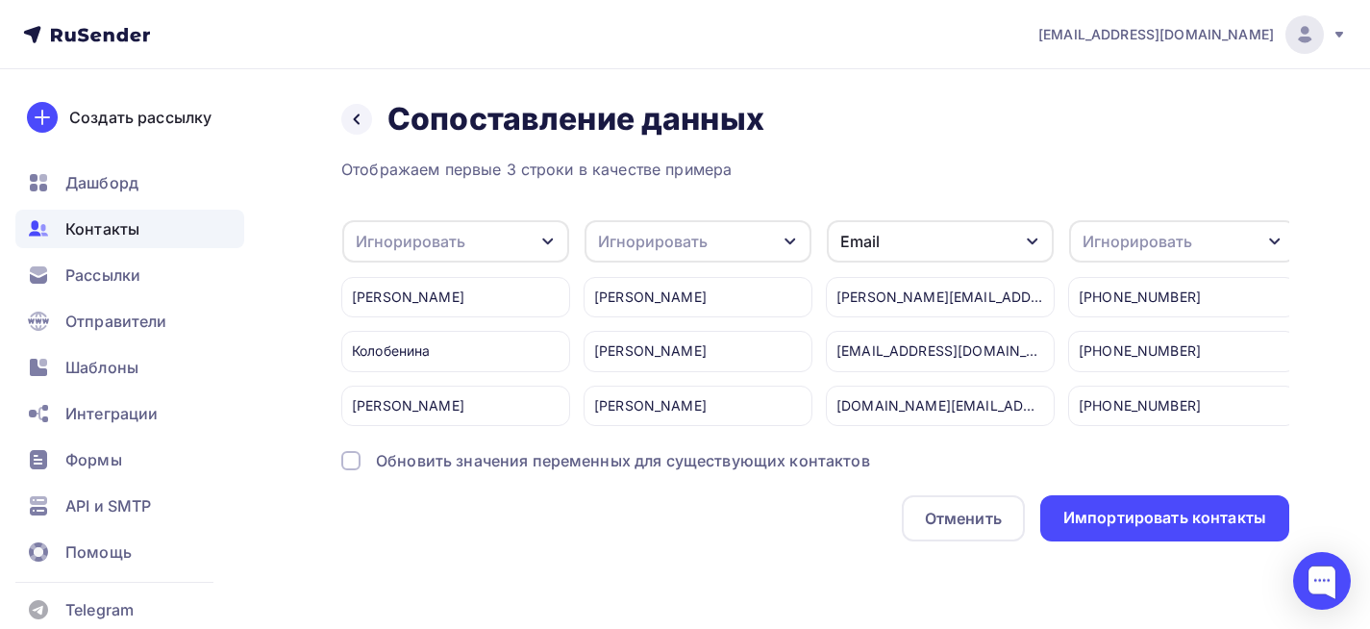
click at [427, 247] on div "Игнорировать" at bounding box center [411, 241] width 110 height 23
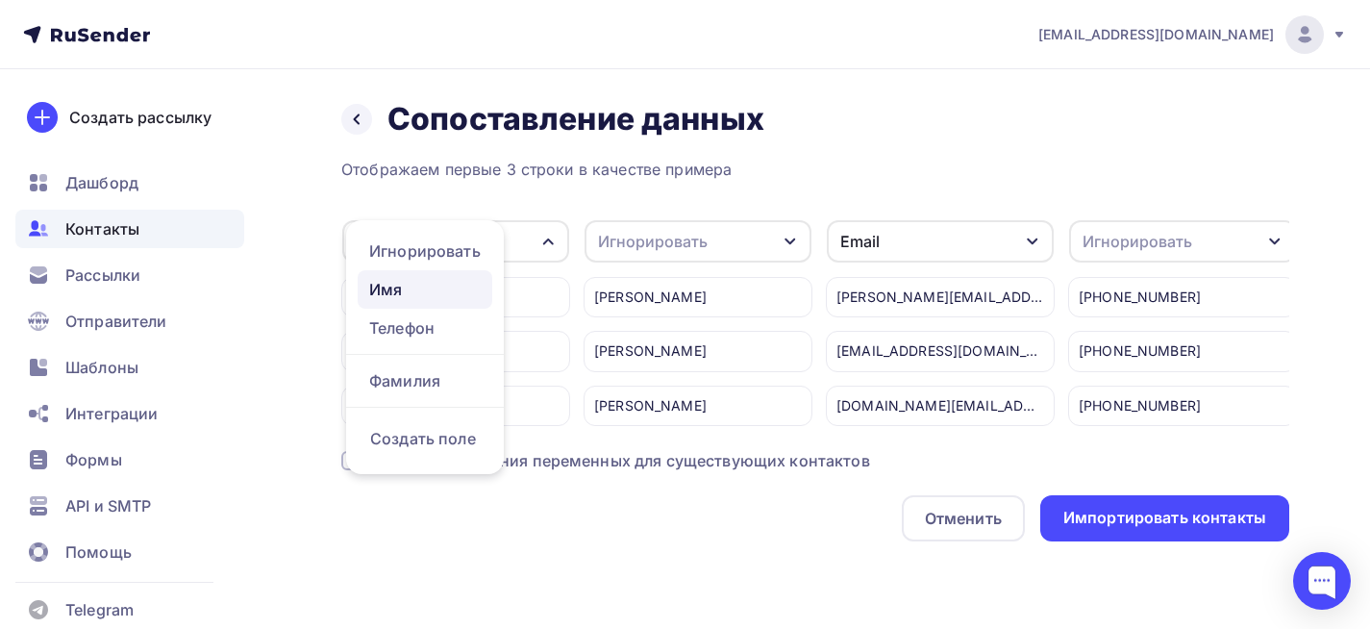
click at [423, 296] on div "Имя" at bounding box center [425, 289] width 112 height 23
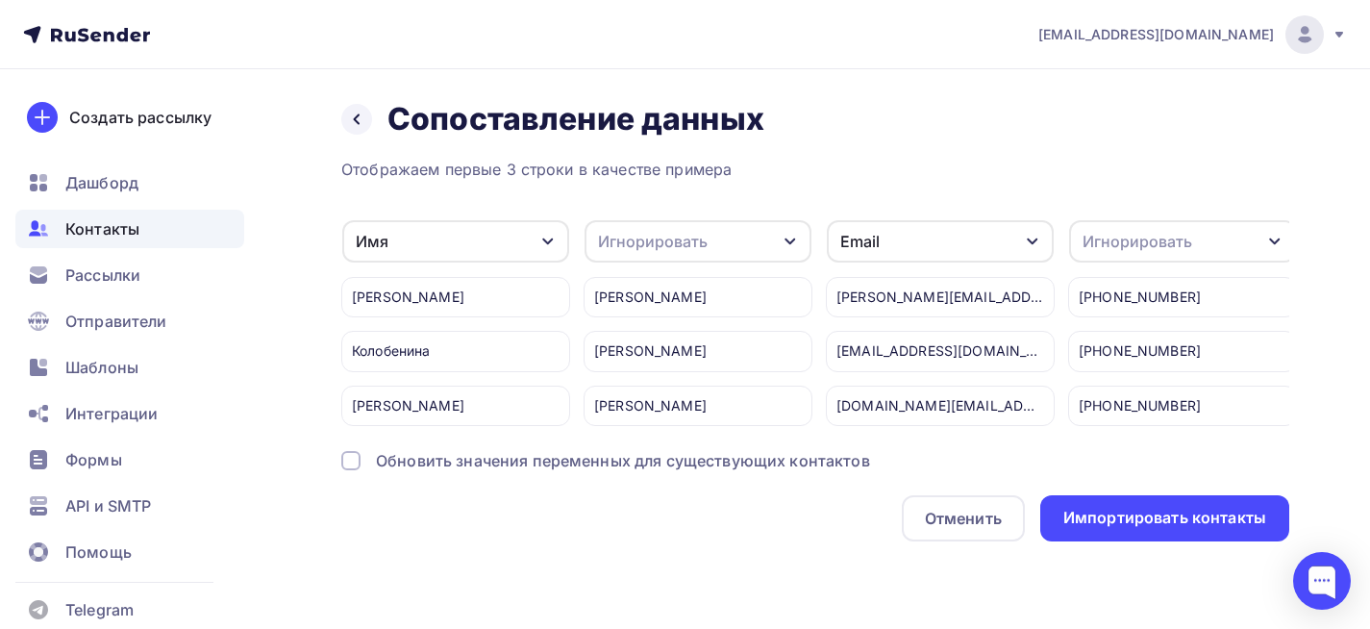
click at [667, 229] on div "Игнорировать" at bounding box center [698, 241] width 227 height 42
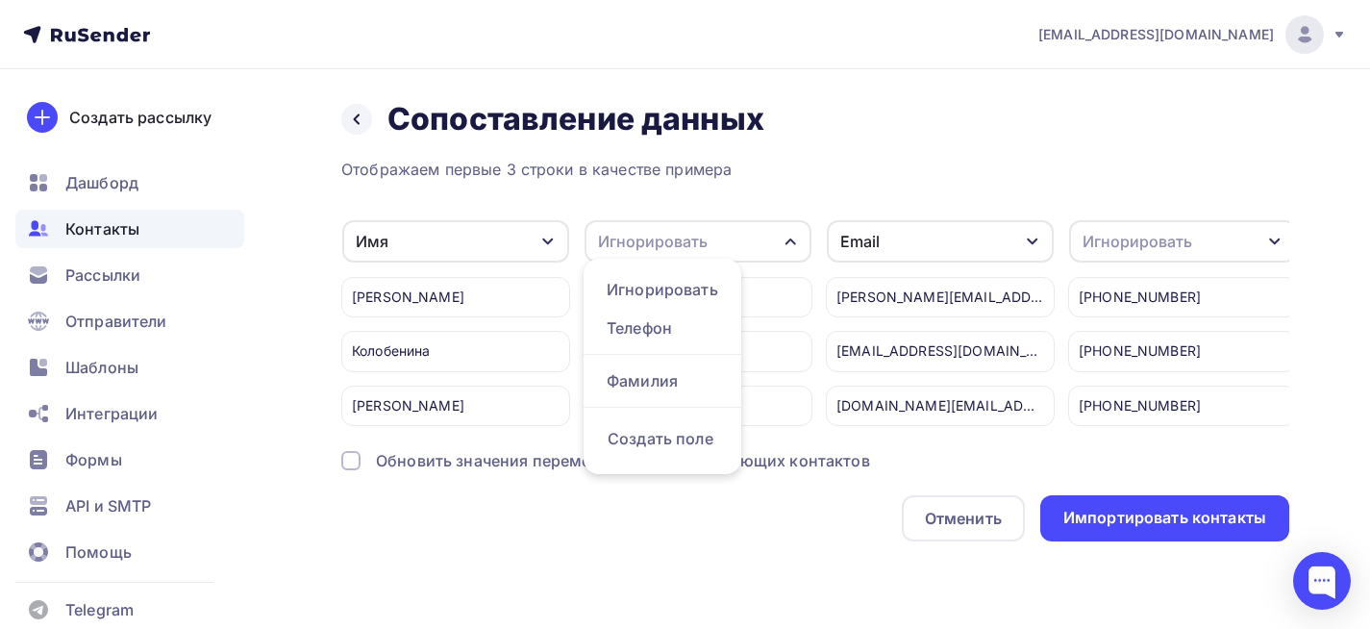
click at [360, 229] on div "Имя" at bounding box center [455, 241] width 227 height 42
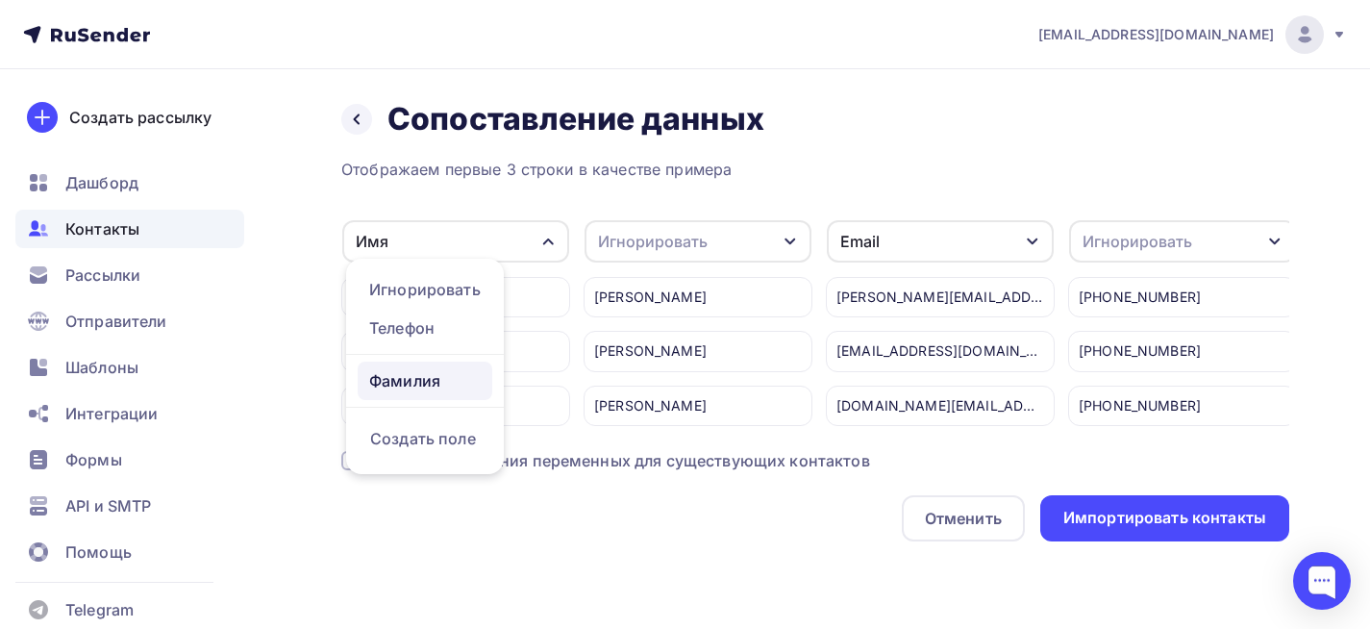
click at [387, 365] on link "Фамилия" at bounding box center [425, 381] width 135 height 38
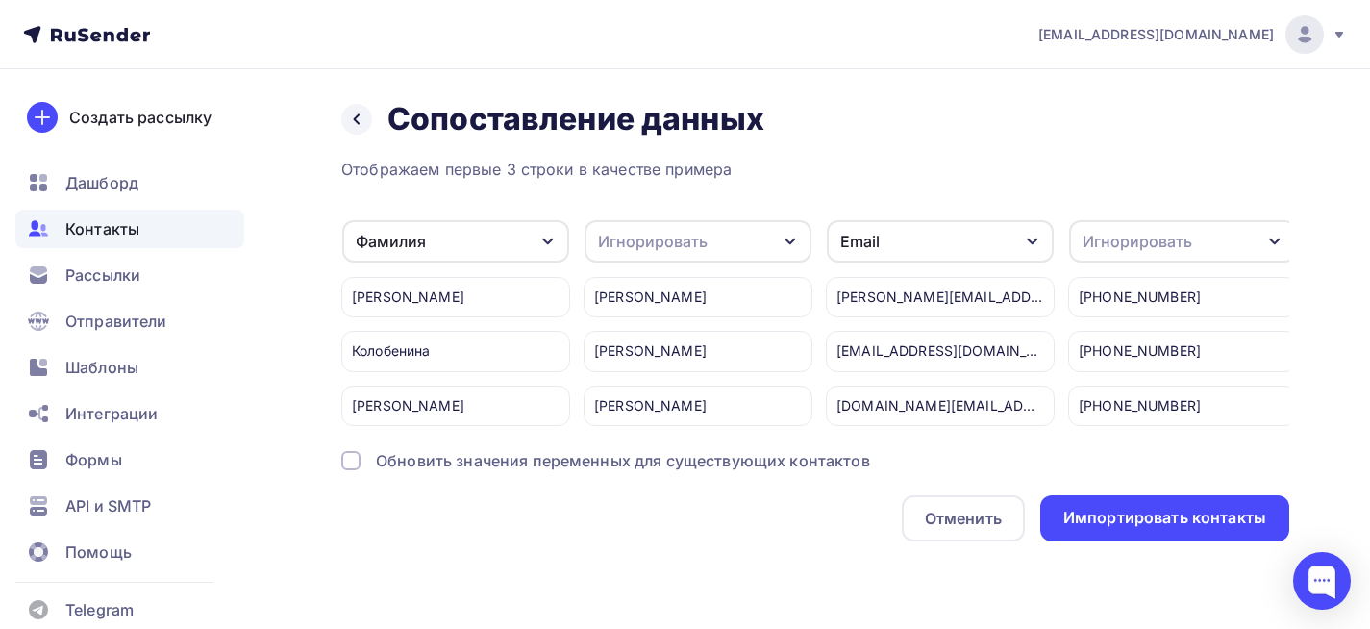
click at [626, 244] on div "Игнорировать" at bounding box center [653, 241] width 110 height 23
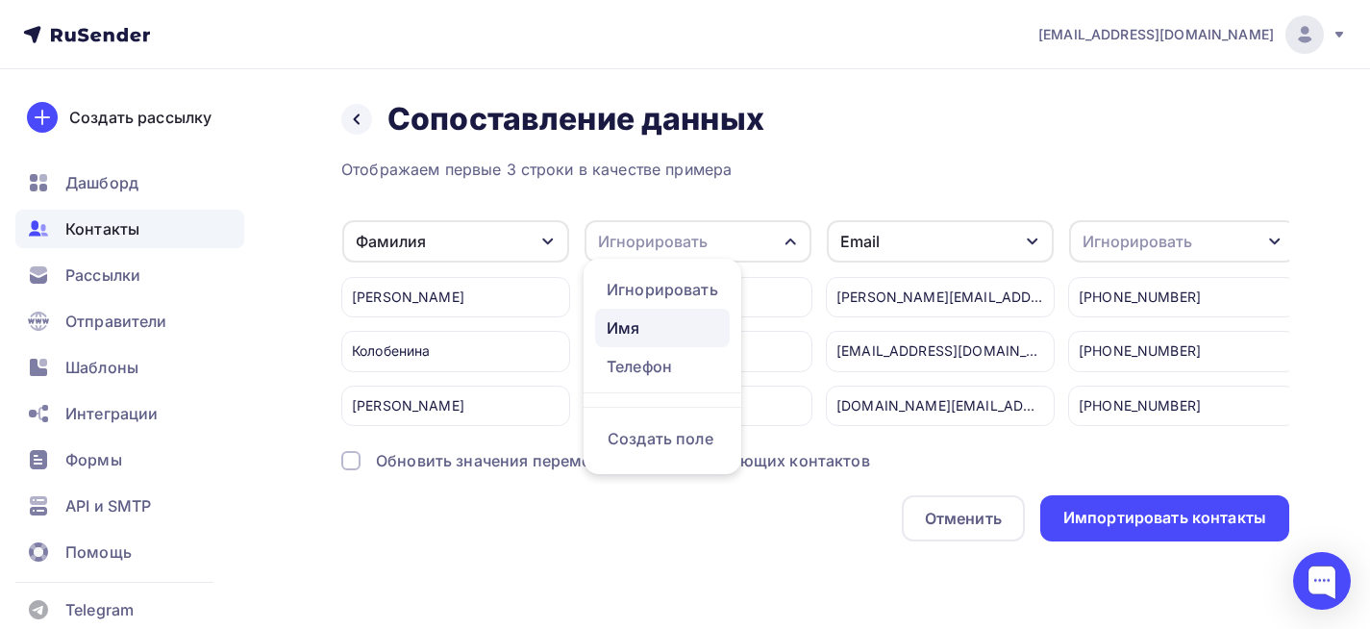
click at [636, 335] on div "Имя" at bounding box center [663, 327] width 112 height 23
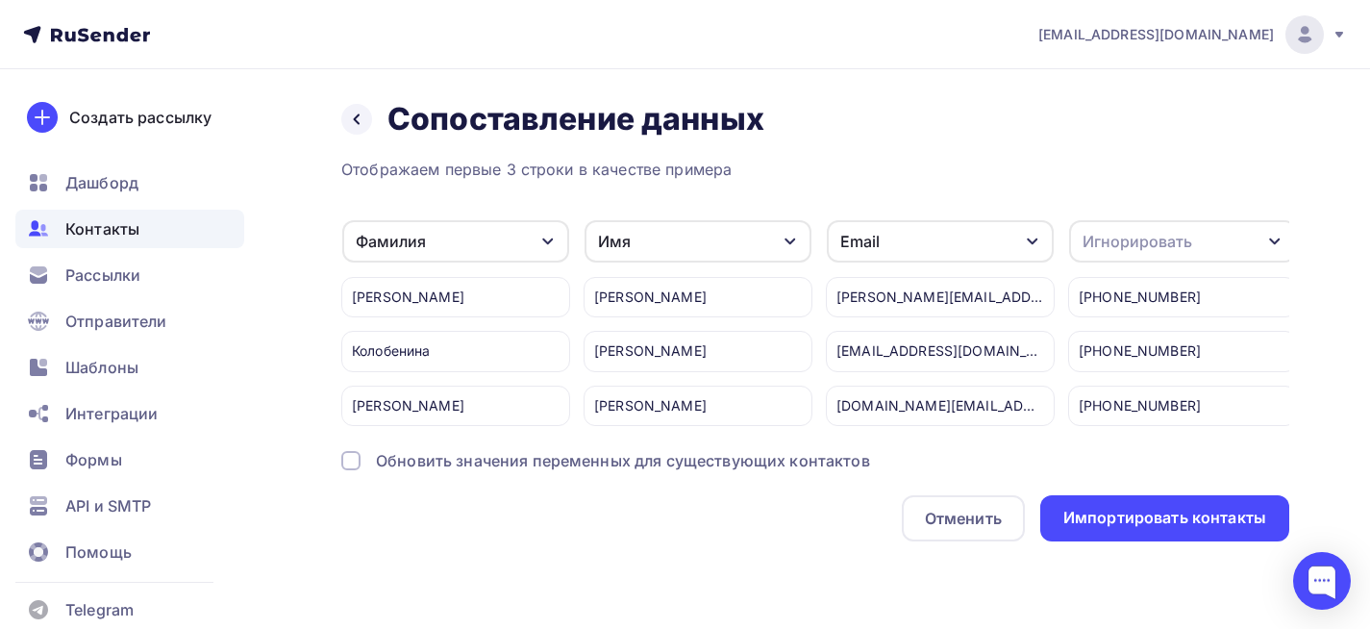
click at [909, 246] on div "Email" at bounding box center [940, 241] width 227 height 42
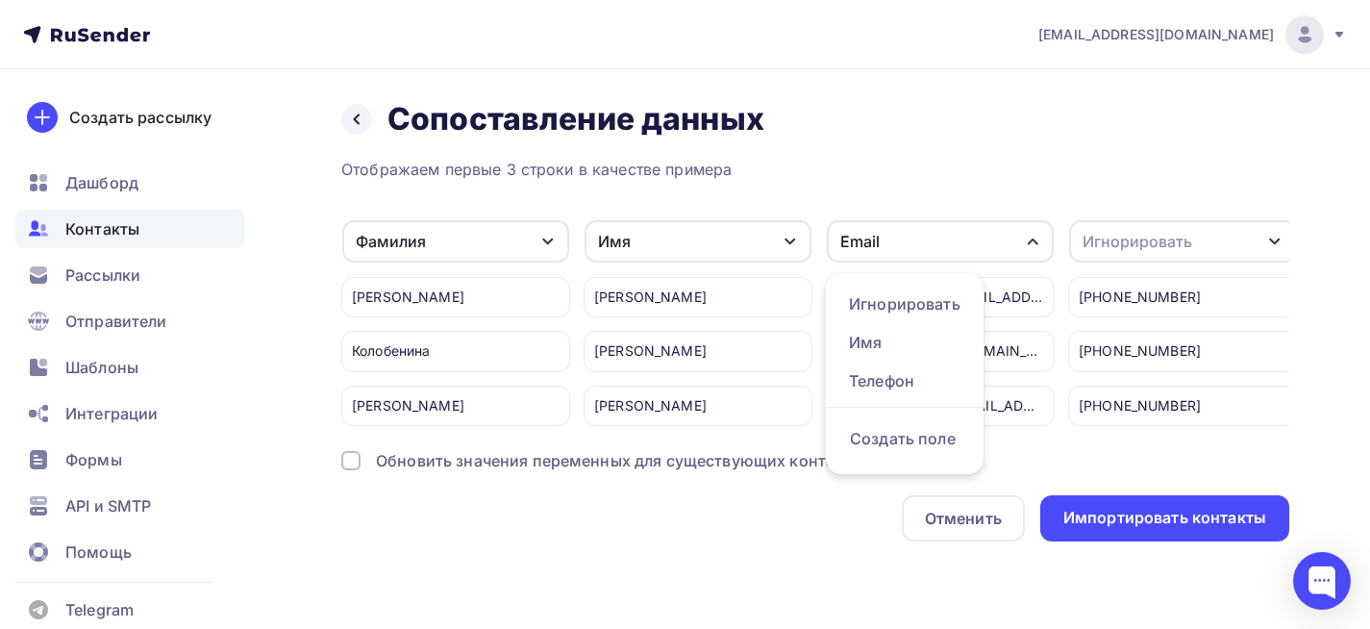
click at [967, 162] on div "Отображаем первые 3 строки в качестве примера" at bounding box center [815, 169] width 948 height 23
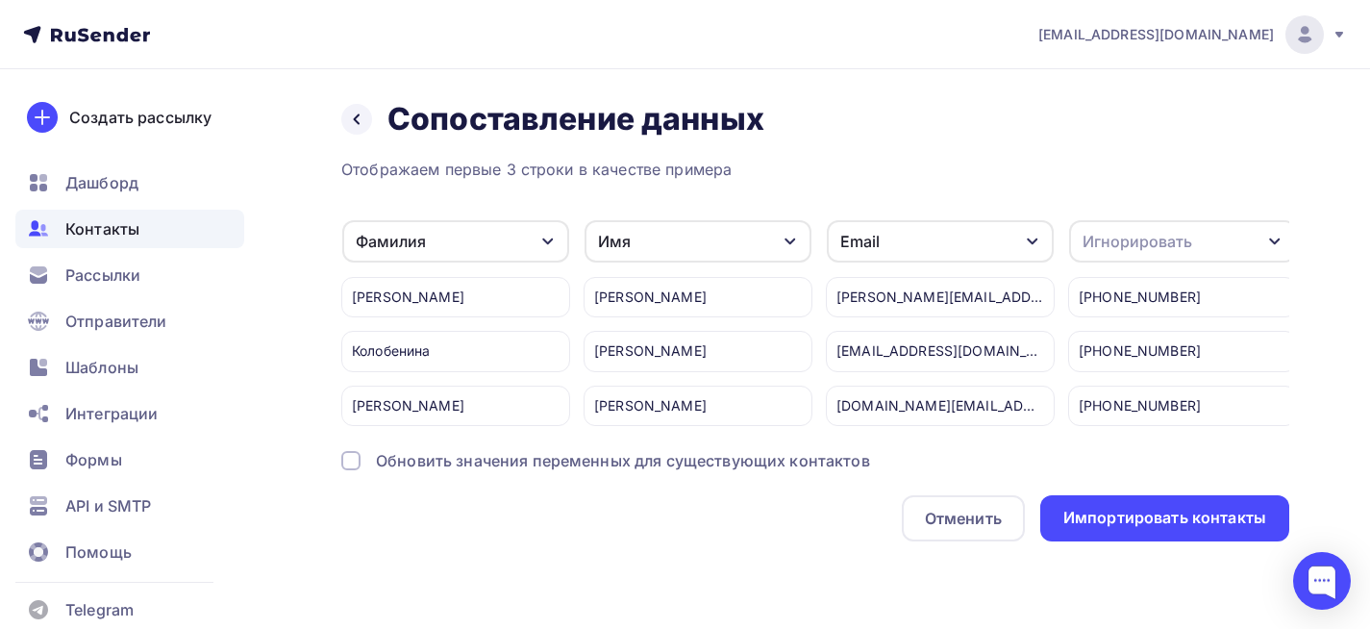
click at [1149, 244] on div "Игнорировать" at bounding box center [1138, 241] width 110 height 23
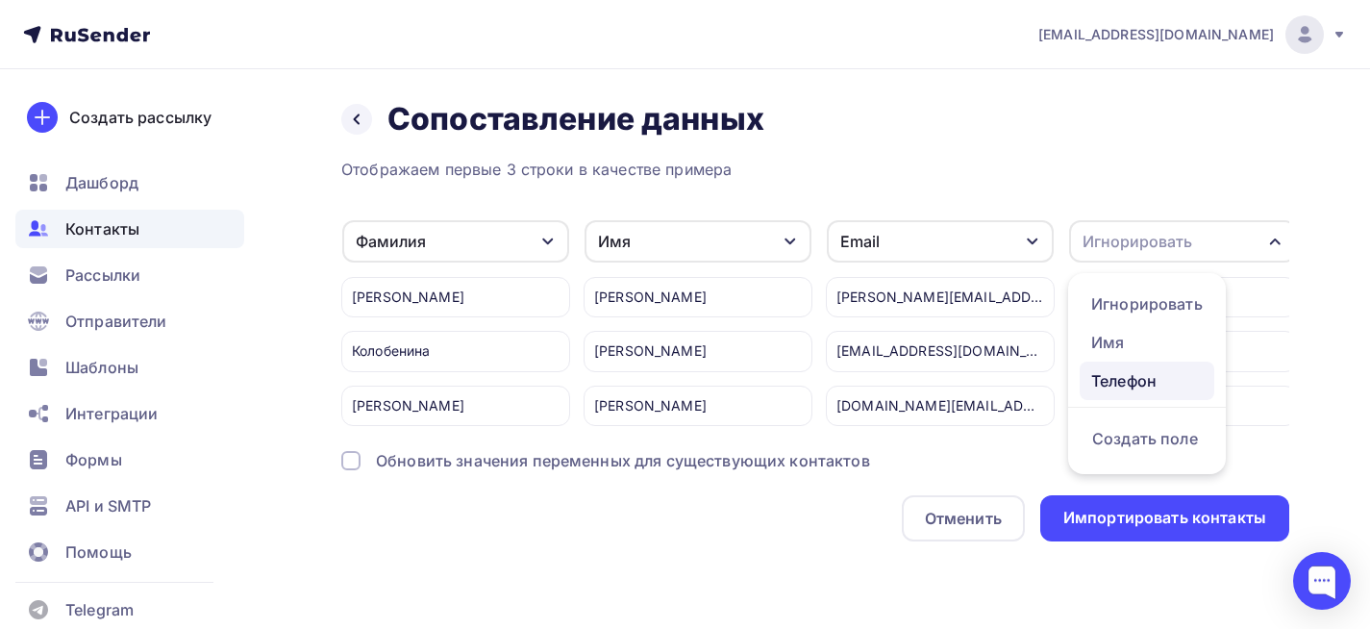
click at [1138, 380] on div "Телефон" at bounding box center [1147, 380] width 112 height 23
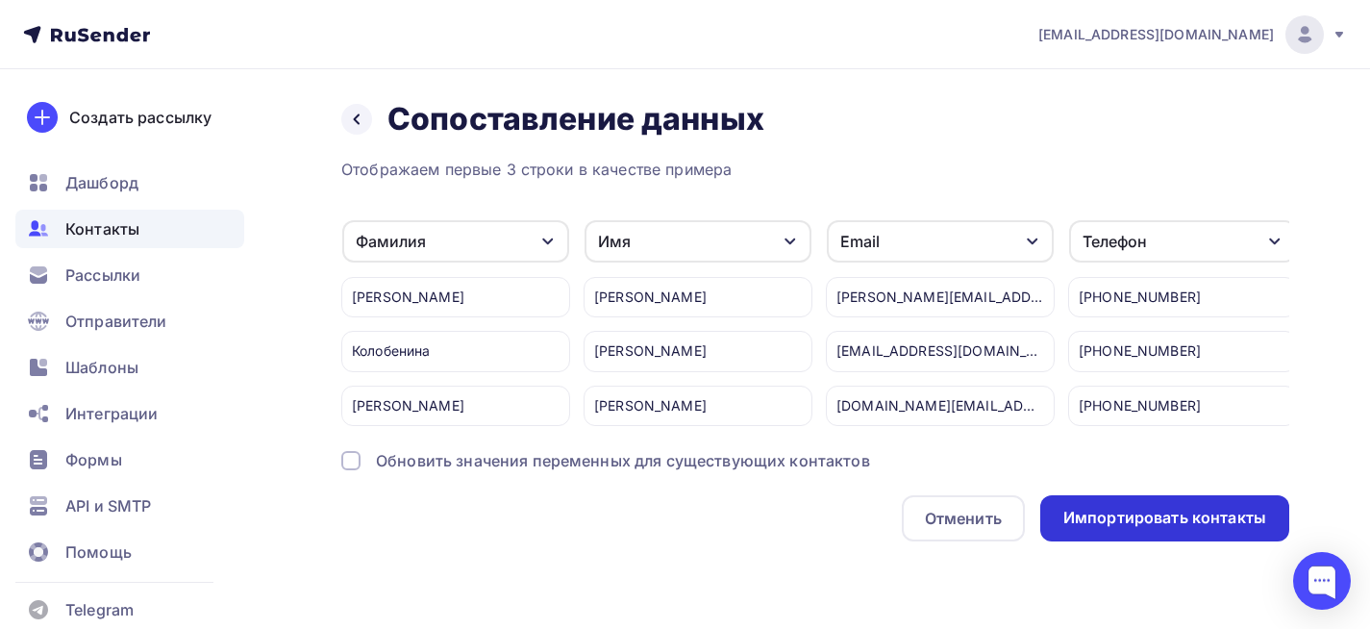
click at [1160, 525] on div "Импортировать контакты" at bounding box center [1164, 518] width 203 height 22
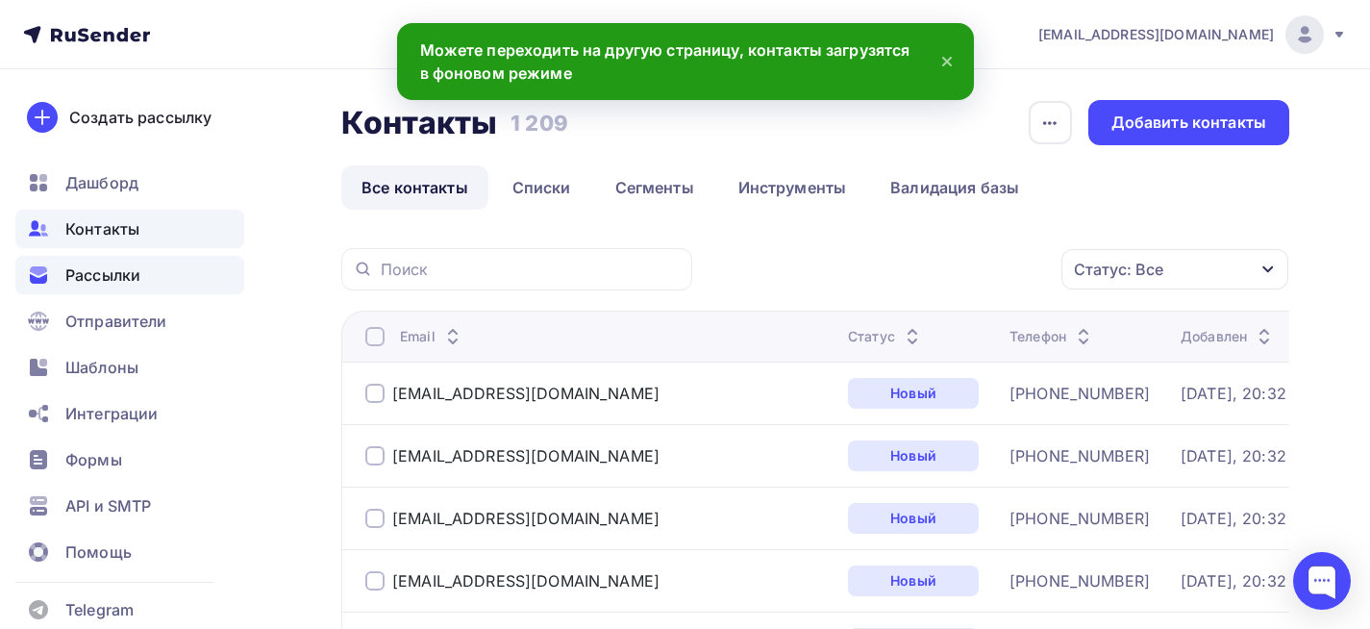
click at [128, 285] on span "Рассылки" at bounding box center [102, 274] width 75 height 23
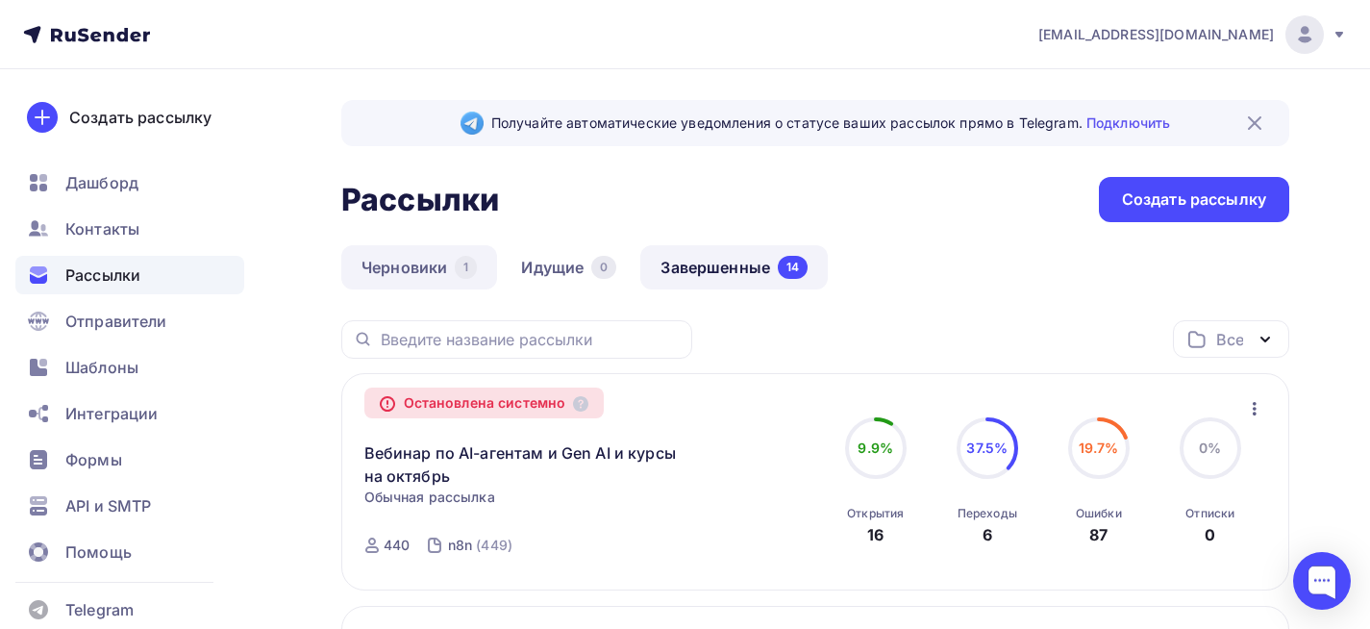
click at [422, 257] on link "Черновики 1" at bounding box center [419, 267] width 156 height 44
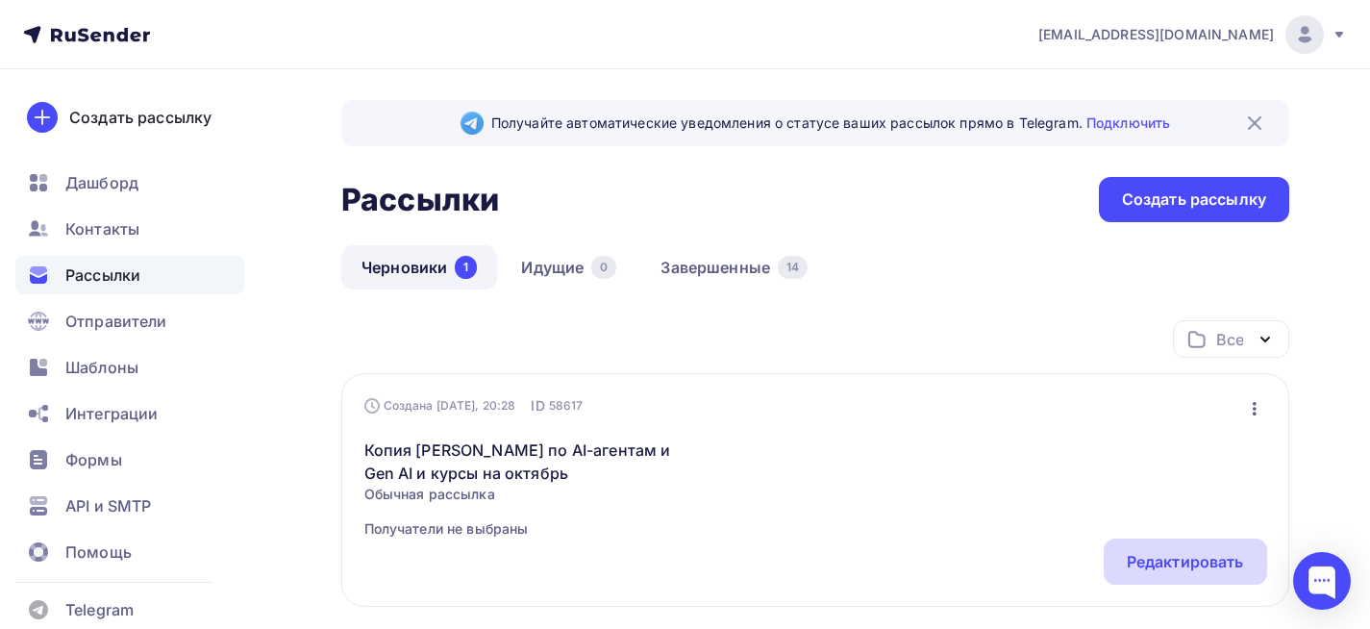
click at [1148, 552] on div "Редактировать" at bounding box center [1185, 561] width 117 height 23
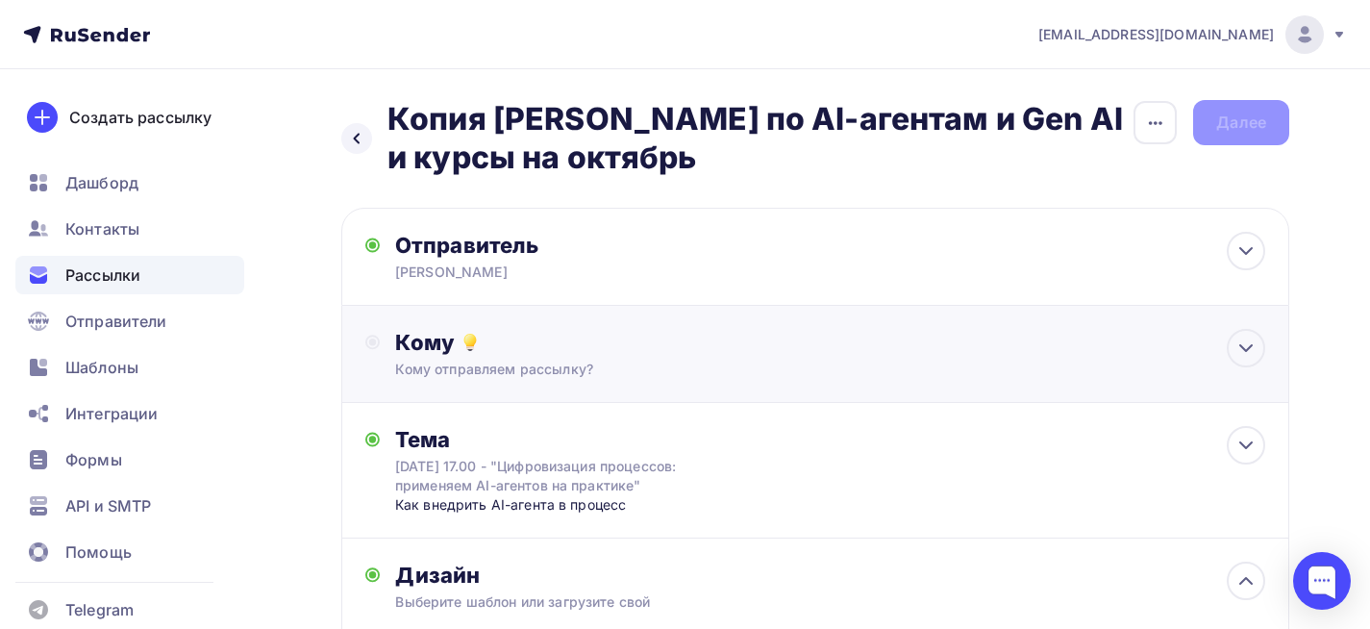
click at [578, 349] on div "Кому" at bounding box center [830, 342] width 870 height 27
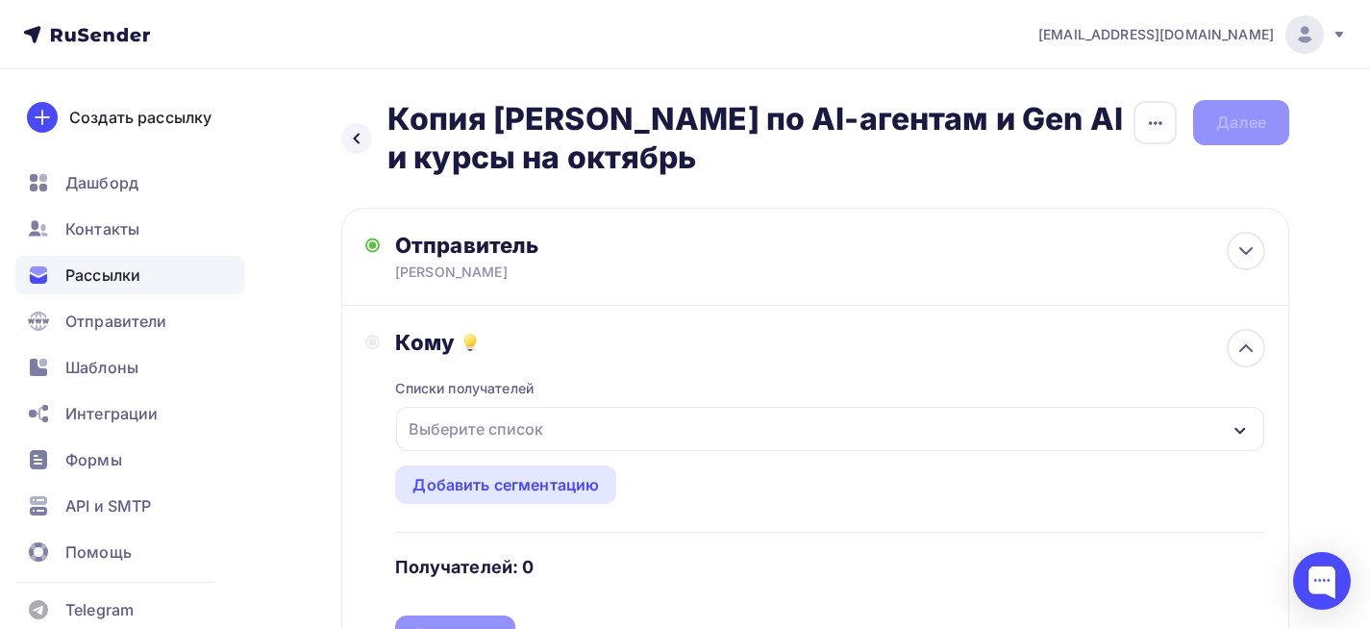
click at [557, 424] on div "Выберите список" at bounding box center [830, 429] width 868 height 44
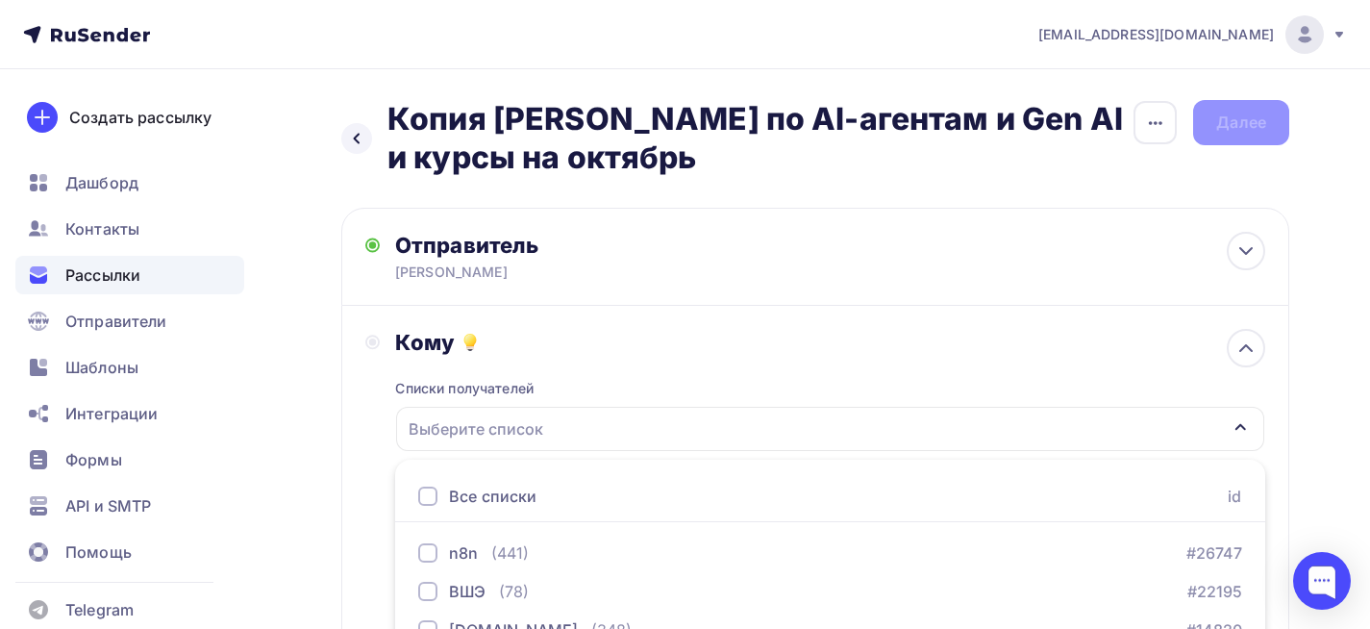
scroll to position [141, 0]
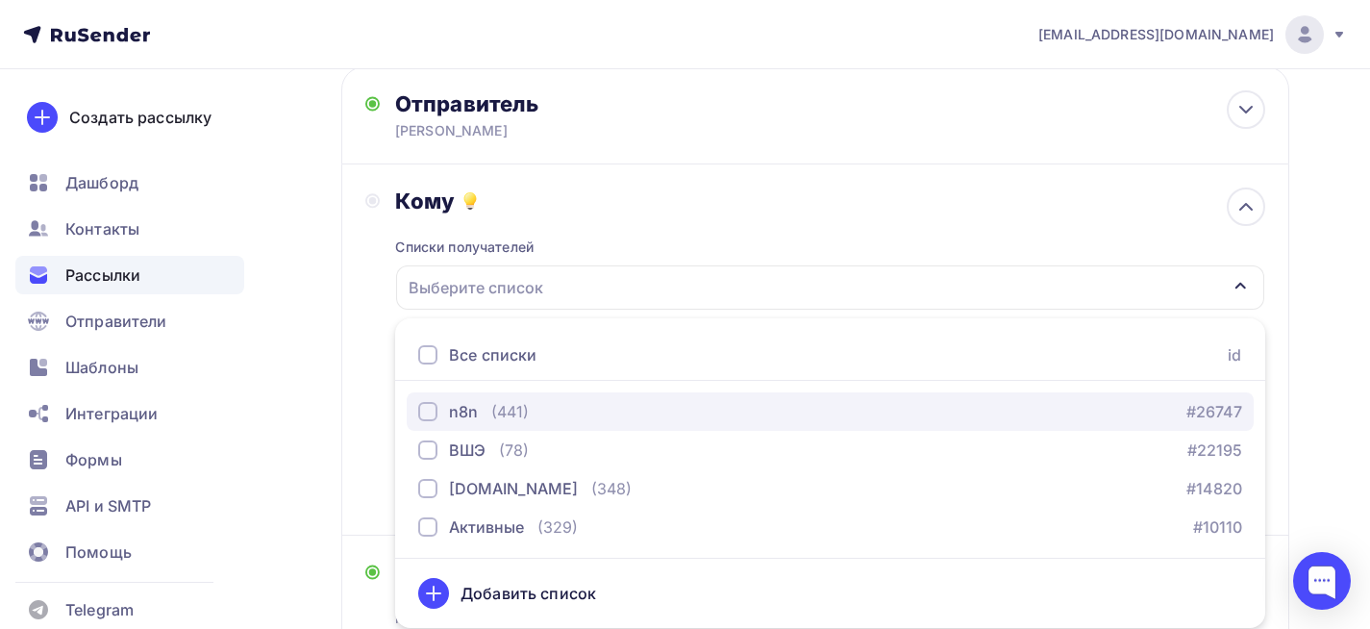
click at [556, 410] on div "n8n (441) #26747" at bounding box center [830, 411] width 824 height 23
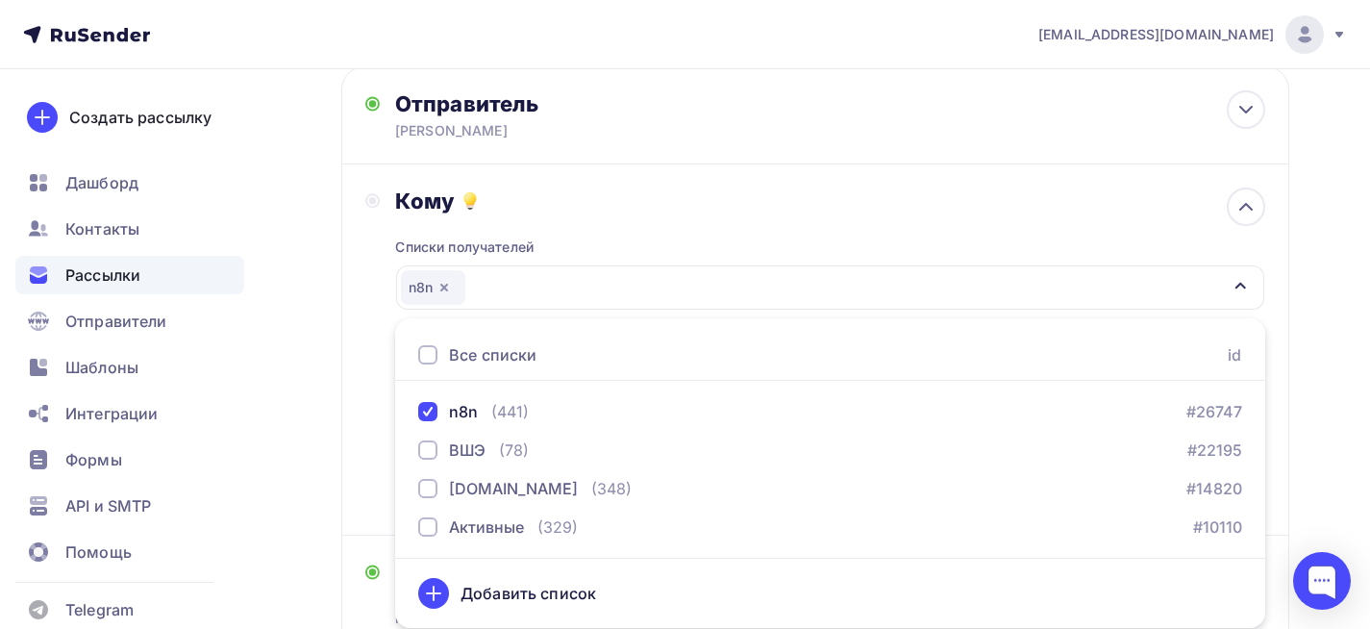
click at [862, 220] on div "Списки получателей n8n Все списки id n8n (441) #26747 ВШЭ (78) #22195 [DOMAIN_N…" at bounding box center [830, 362] width 870 height 297
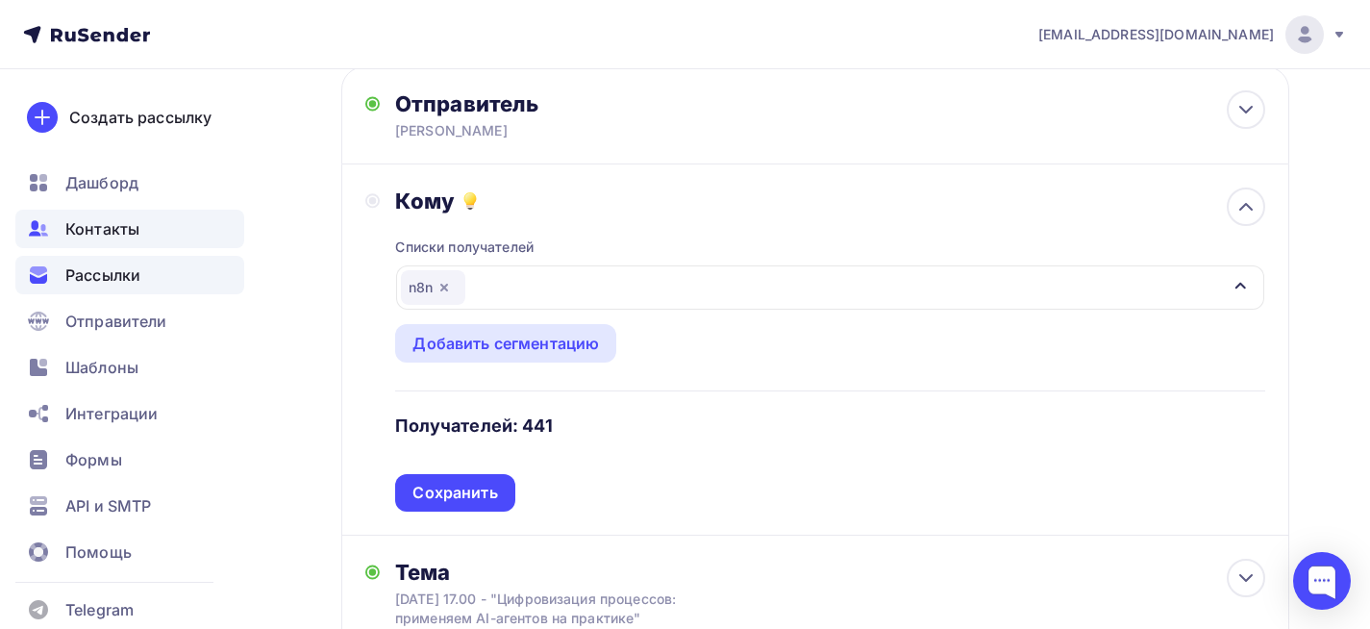
click at [108, 230] on span "Контакты" at bounding box center [102, 228] width 74 height 23
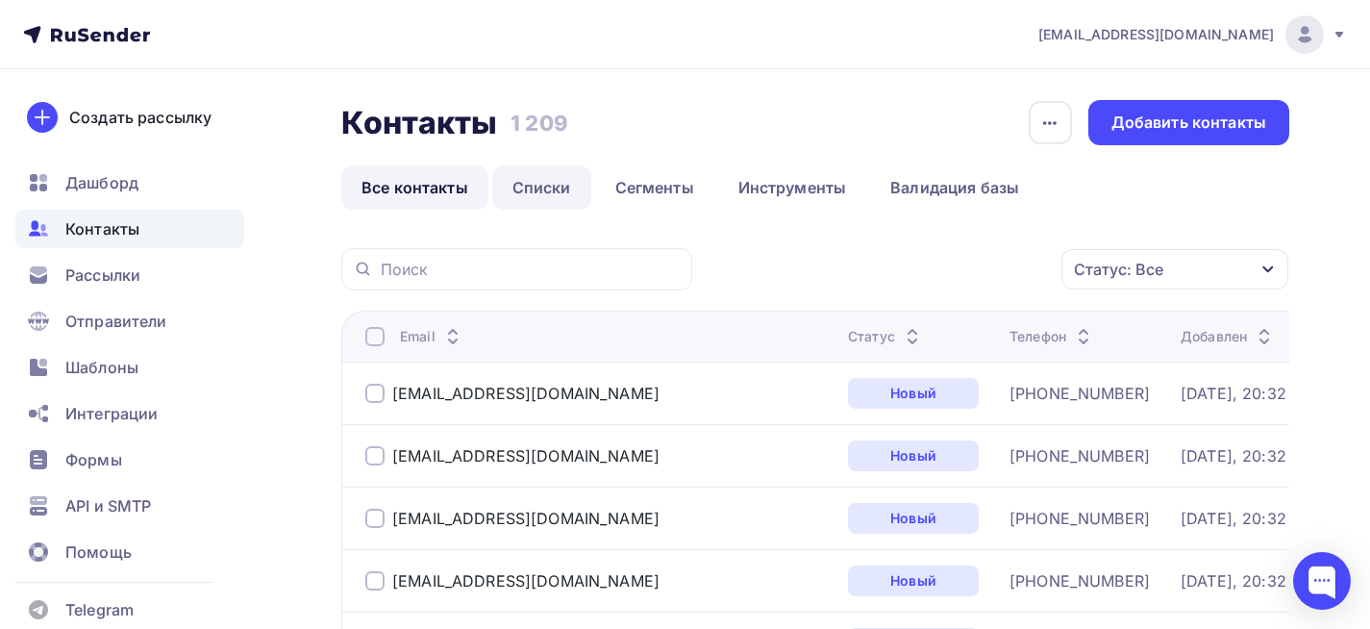
click at [515, 182] on link "Списки" at bounding box center [541, 187] width 99 height 44
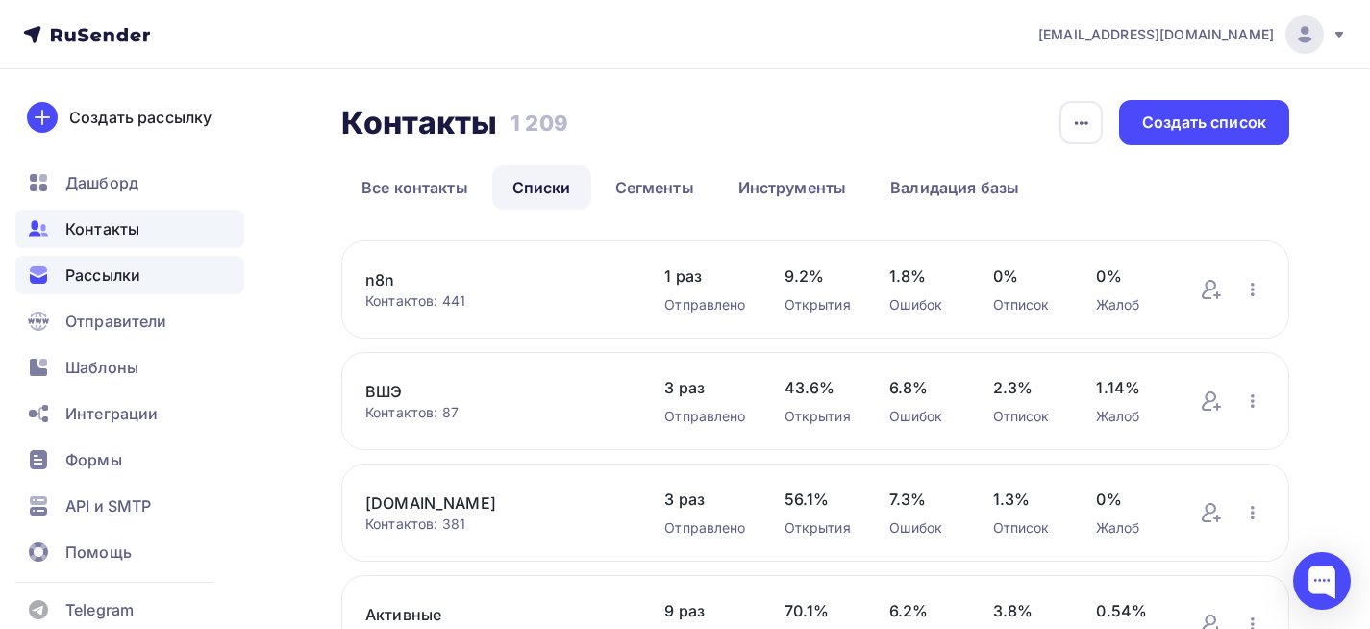
click at [119, 259] on div "Рассылки" at bounding box center [129, 275] width 229 height 38
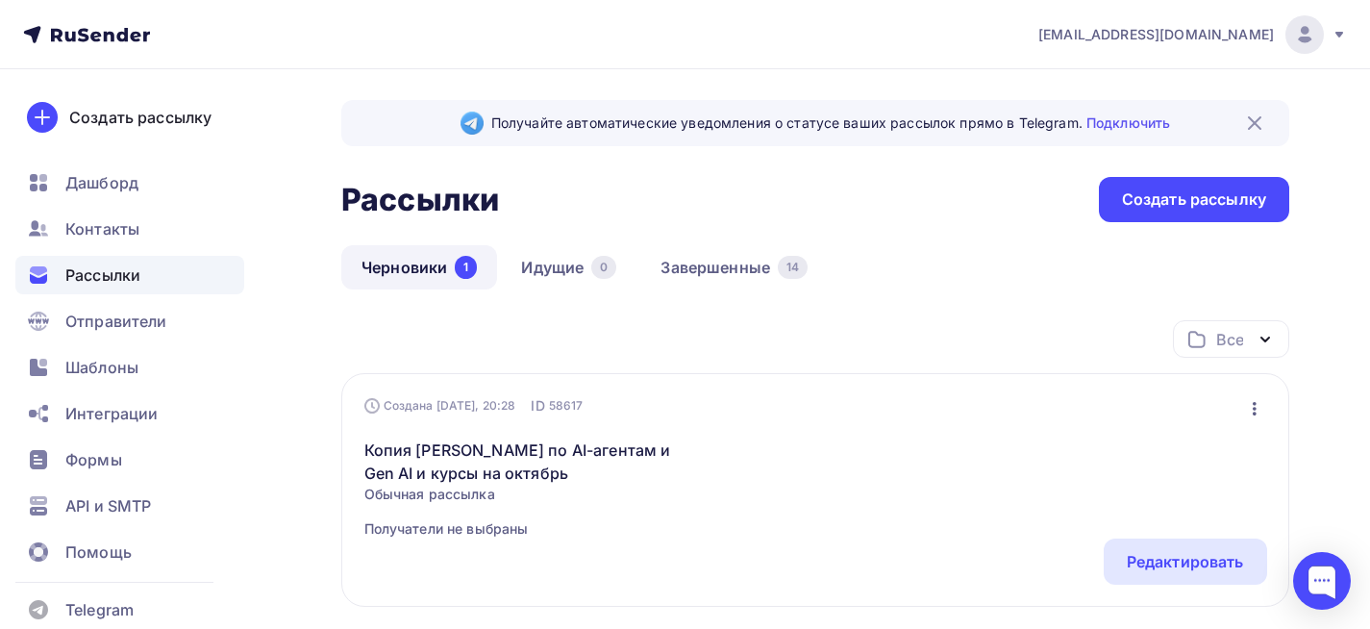
scroll to position [96, 0]
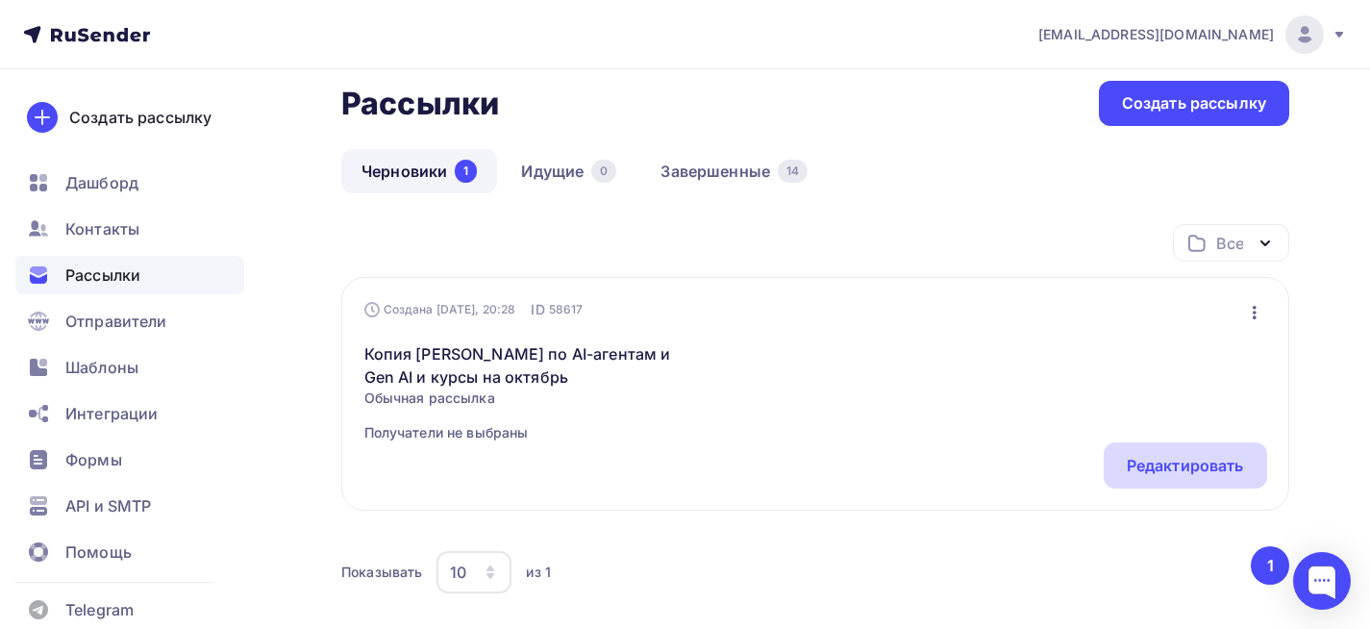
click at [1202, 472] on div "Редактировать" at bounding box center [1185, 465] width 117 height 23
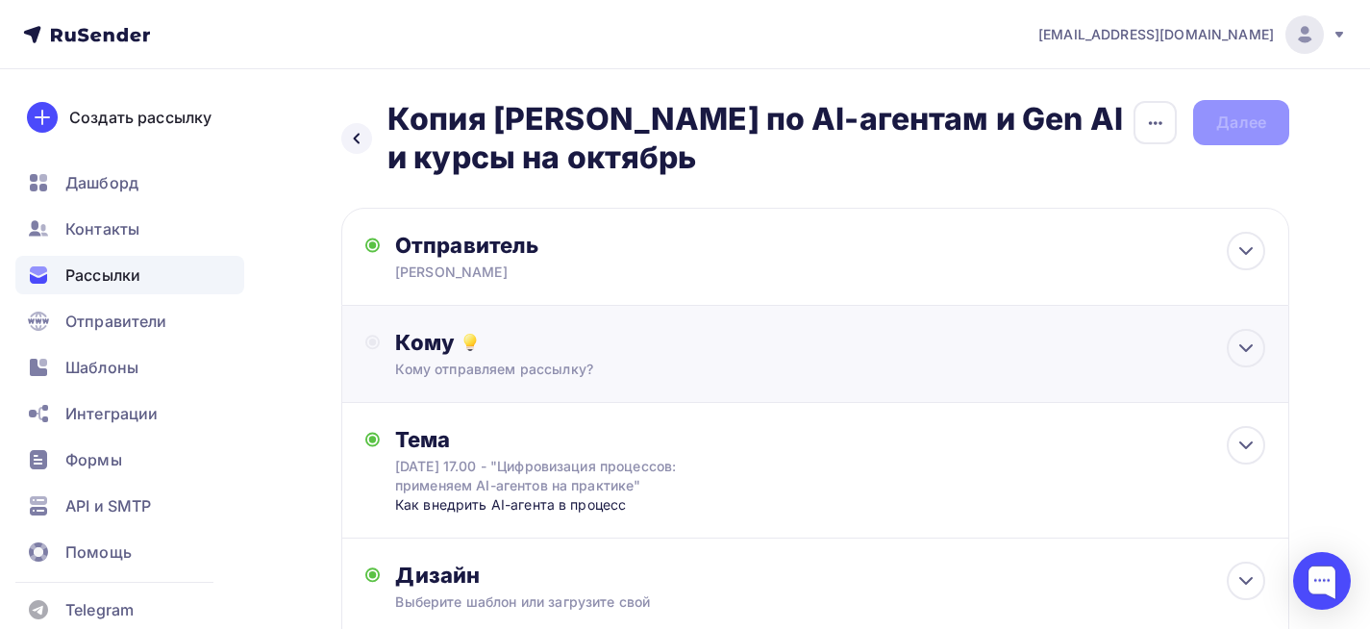
click at [539, 322] on div "Кому Кому отправляем рассылку? Списки получателей Выберите список Все списки id…" at bounding box center [815, 354] width 948 height 97
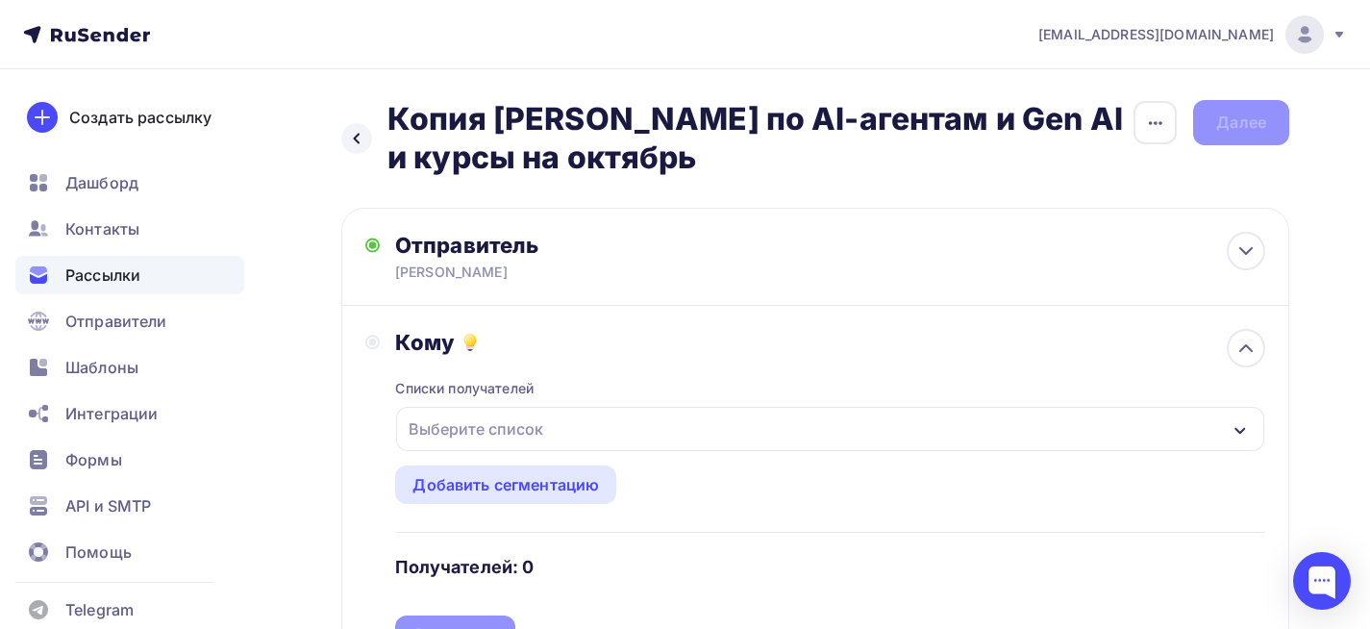
drag, startPoint x: 534, startPoint y: 420, endPoint x: 534, endPoint y: 431, distance: 10.6
click at [534, 420] on div "Выберите список" at bounding box center [476, 429] width 150 height 35
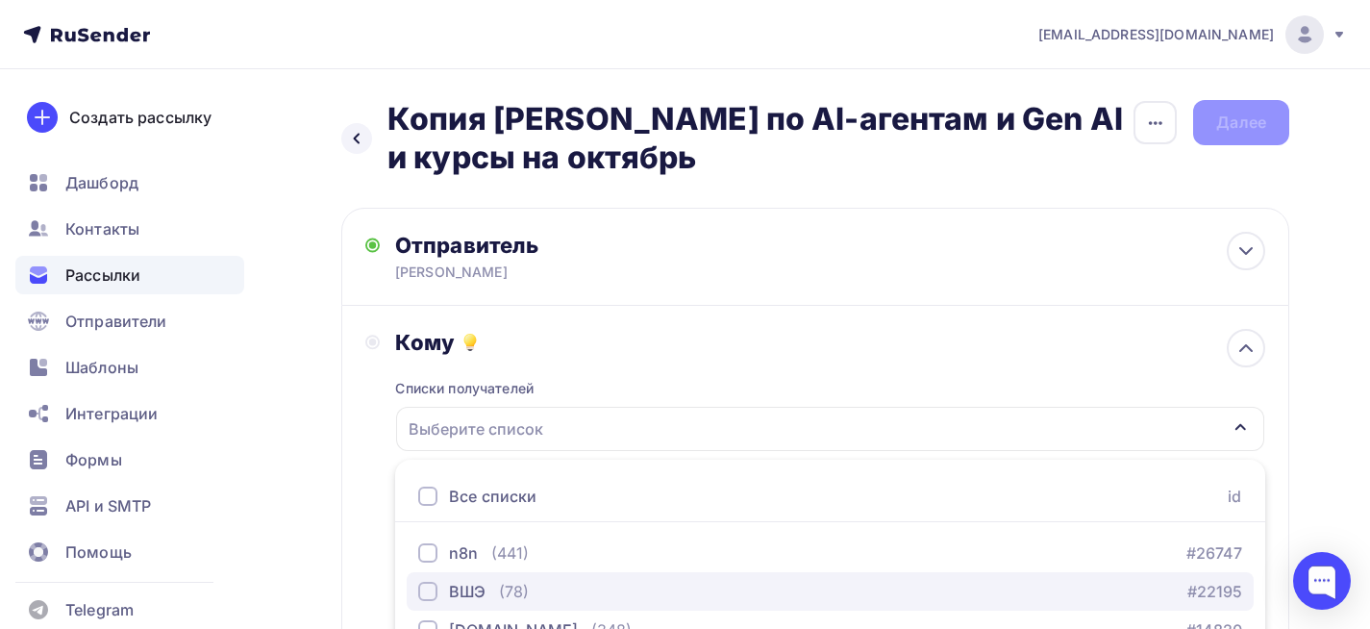
scroll to position [141, 0]
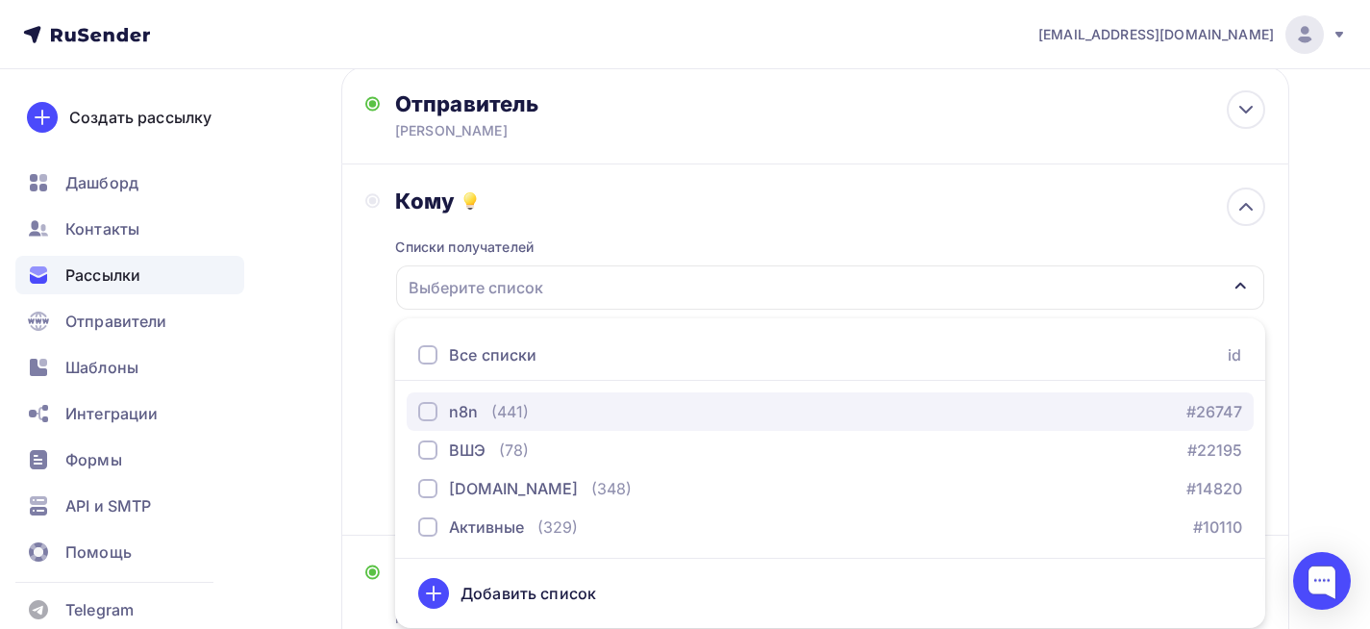
click at [541, 411] on div "n8n (441) #26747" at bounding box center [830, 411] width 824 height 23
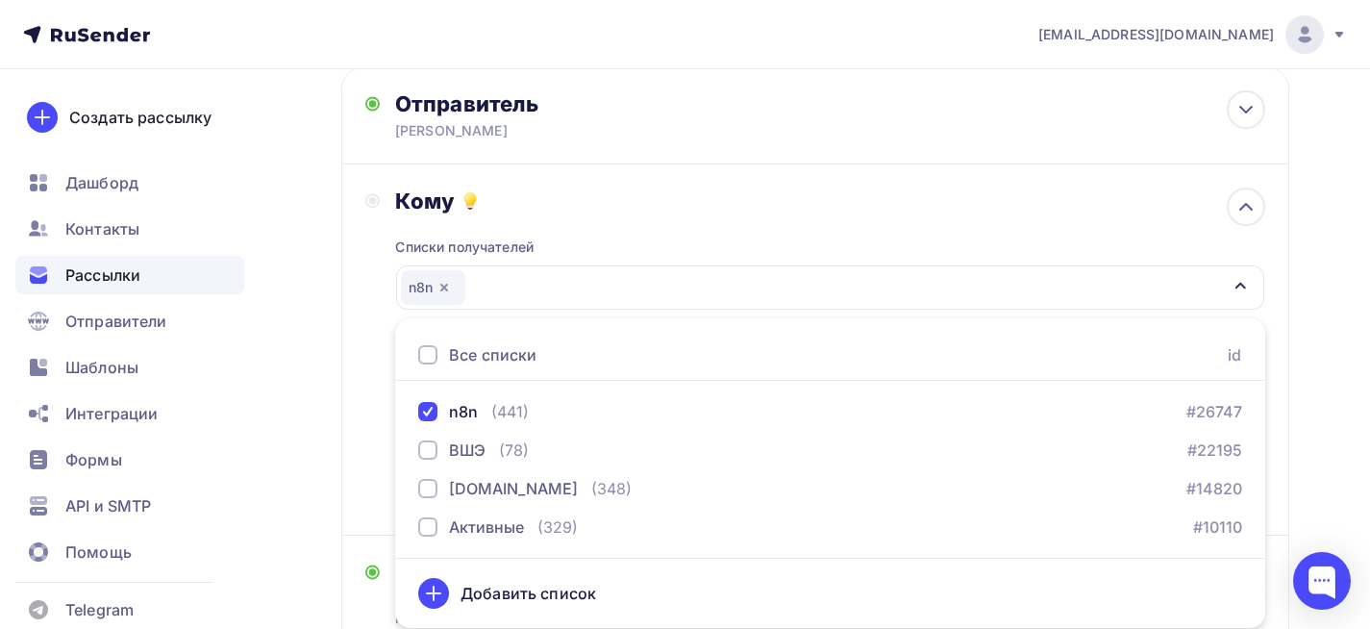
click at [286, 297] on div "Назад Копия Вебинар по AI-агентам и Gen AI и курсы на октябрь Копия Вебинар по …" at bounding box center [685, 458] width 1370 height 1061
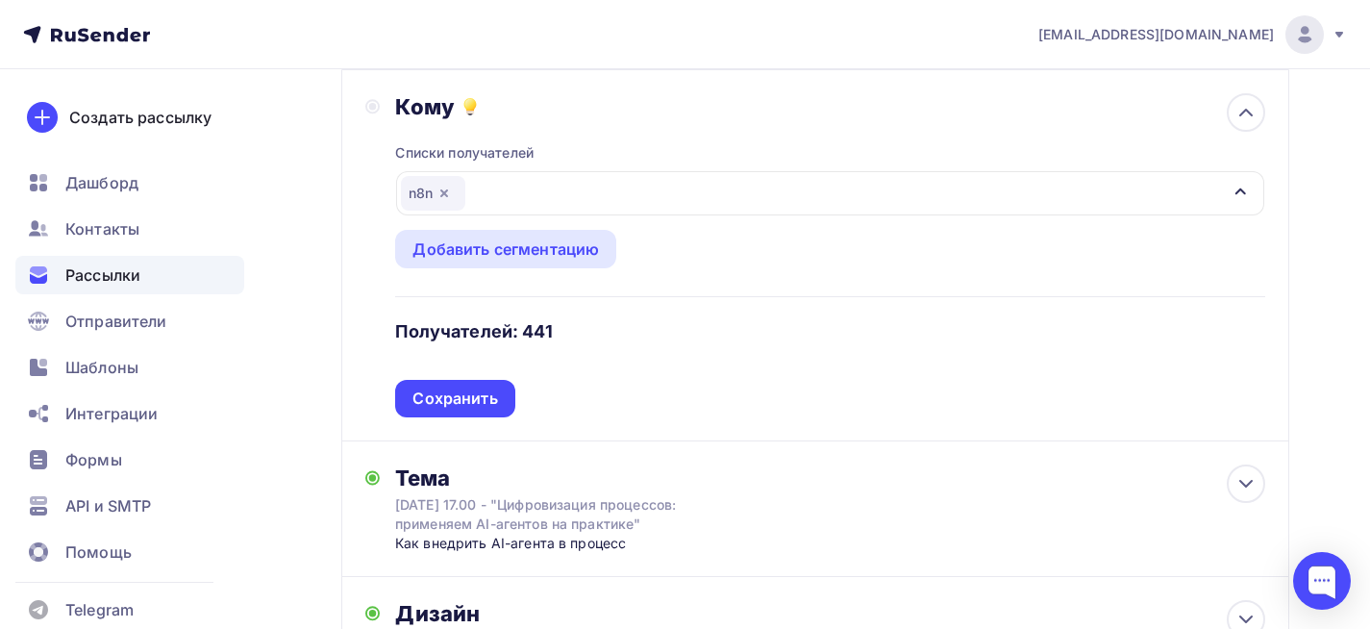
scroll to position [237, 0]
click at [475, 394] on div "Сохранить" at bounding box center [454, 397] width 85 height 22
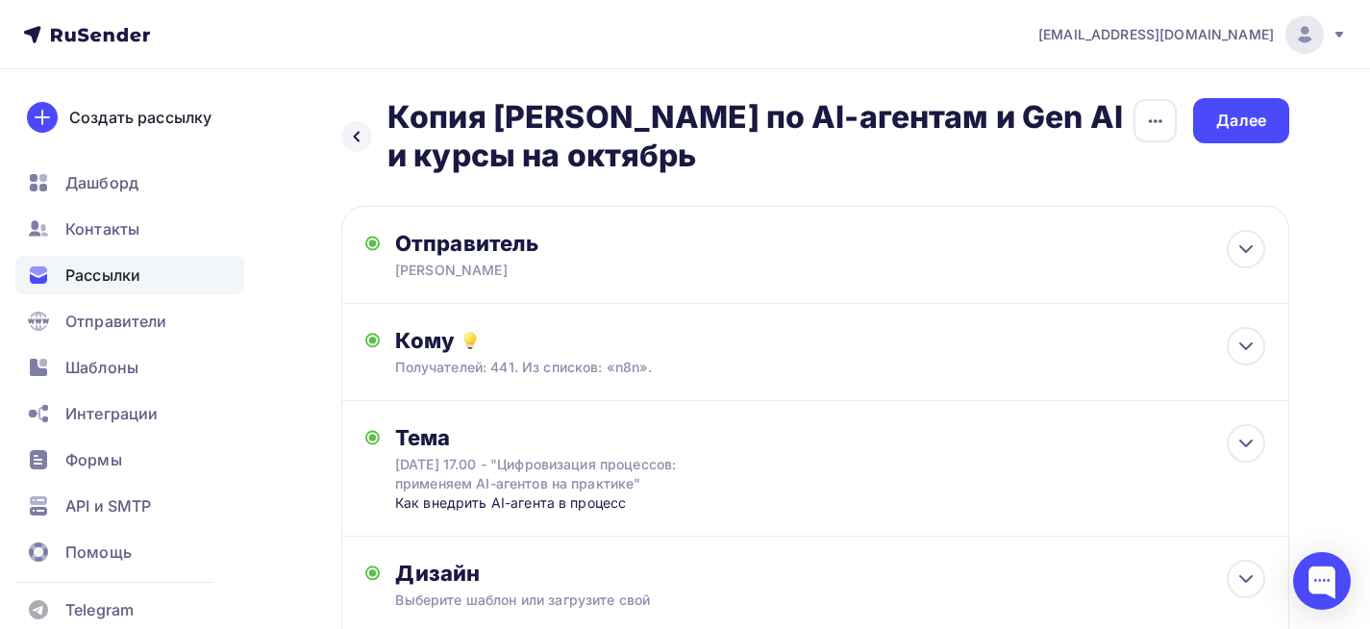
scroll to position [0, 0]
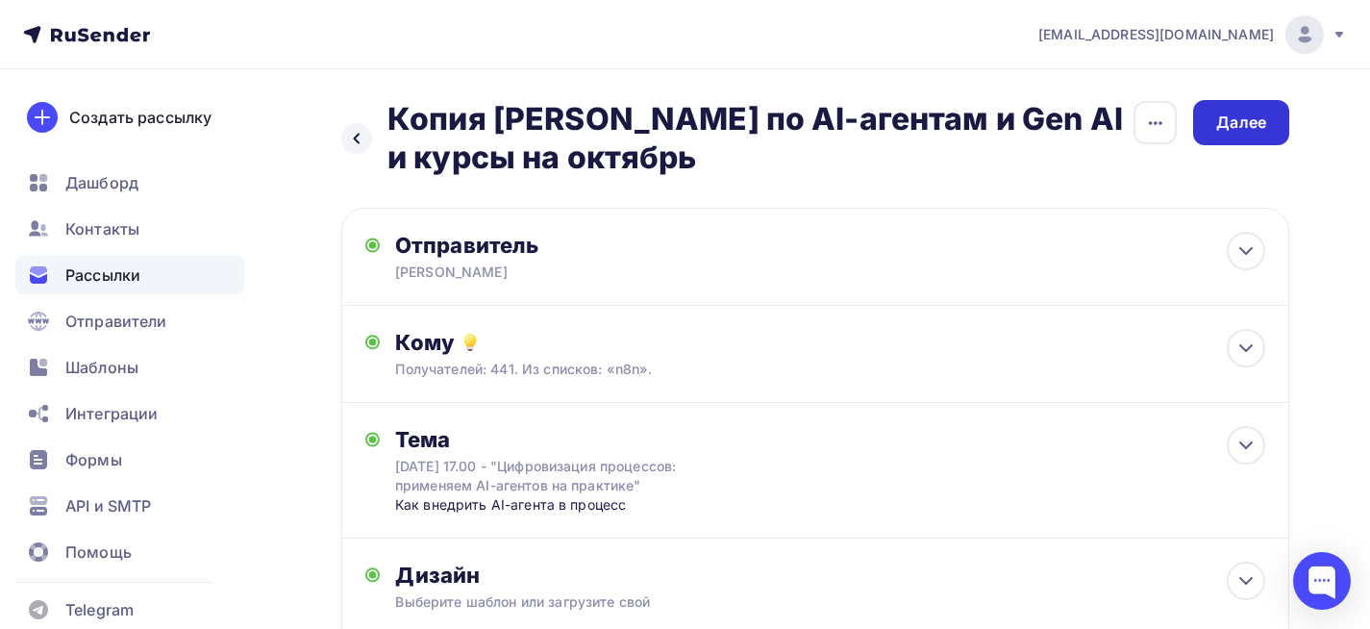
click at [1236, 120] on div "Далее" at bounding box center [1241, 123] width 50 height 22
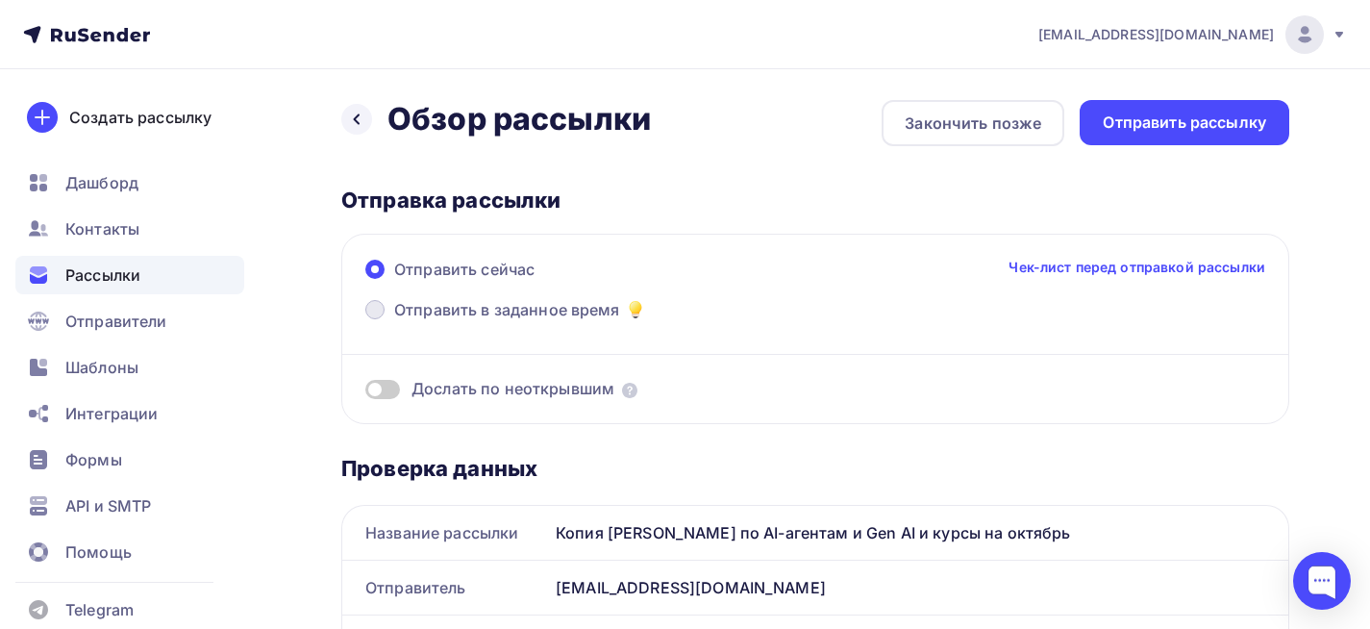
click at [530, 311] on span "Отправить в заданное время" at bounding box center [507, 309] width 226 height 23
click at [394, 321] on input "Отправить в заданное время" at bounding box center [394, 321] width 0 height 0
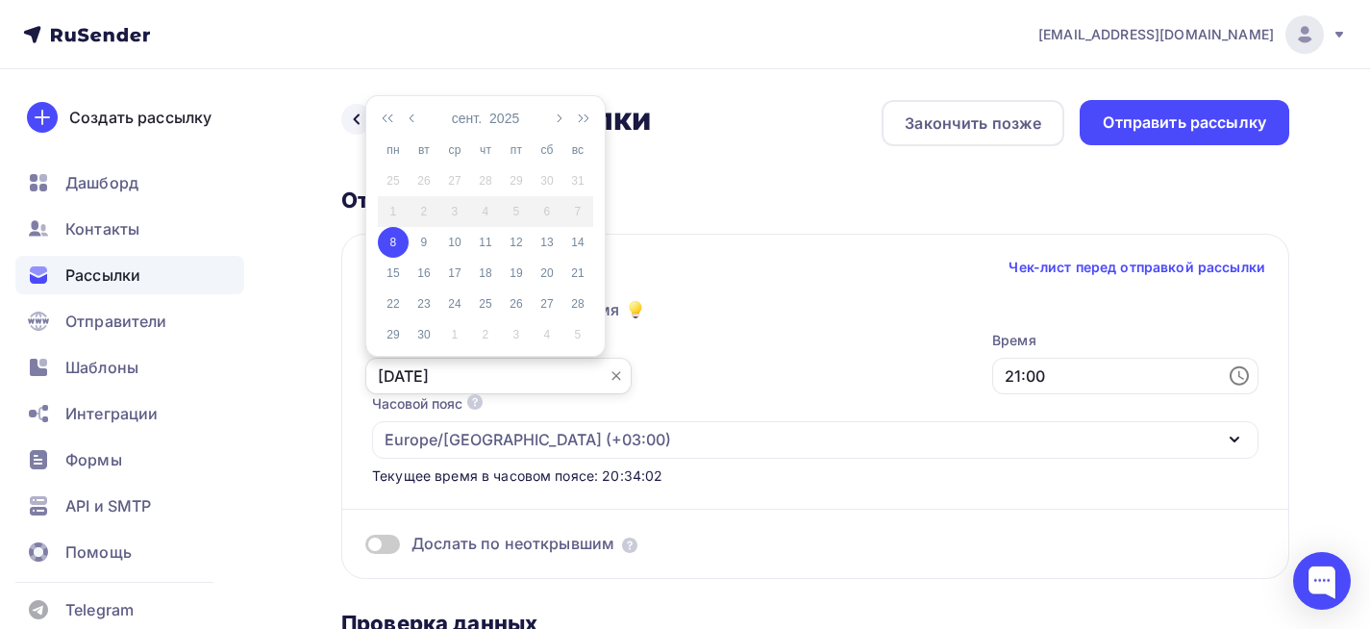
click at [395, 372] on input "08.09.2025" at bounding box center [498, 376] width 266 height 37
type input "09.09.2025"
click at [552, 486] on div "Дослать по неоткрывшим" at bounding box center [815, 520] width 900 height 69
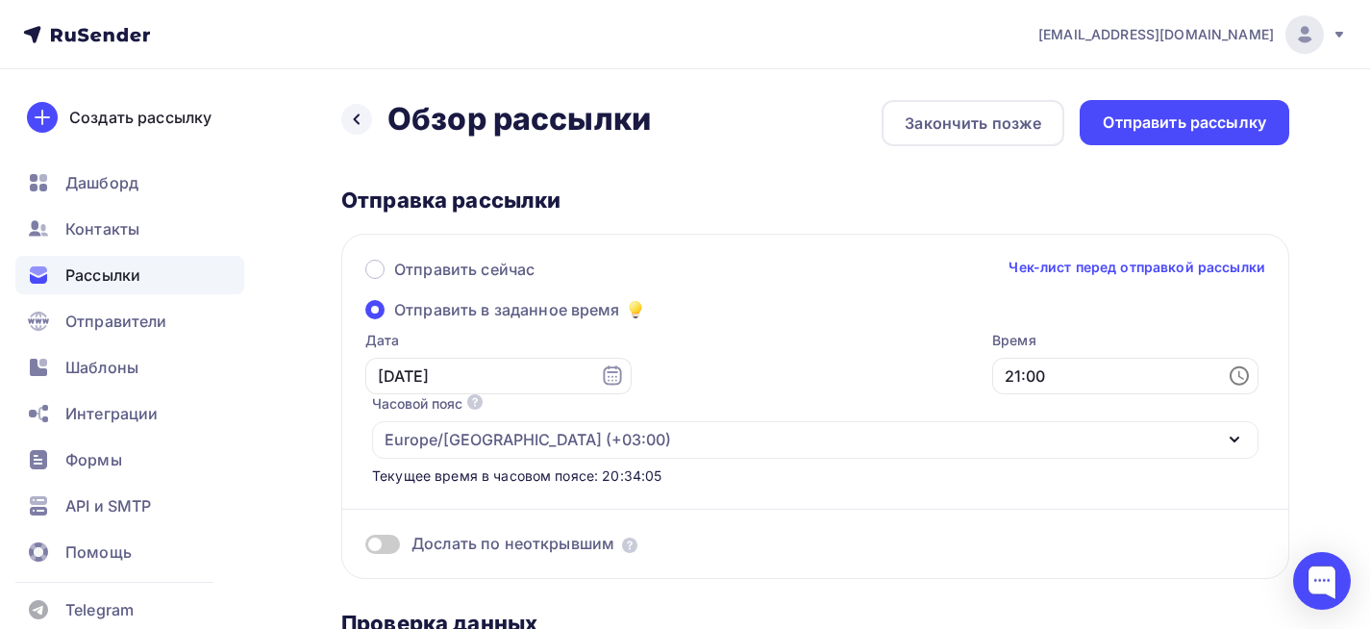
click at [1228, 377] on icon at bounding box center [1239, 375] width 23 height 23
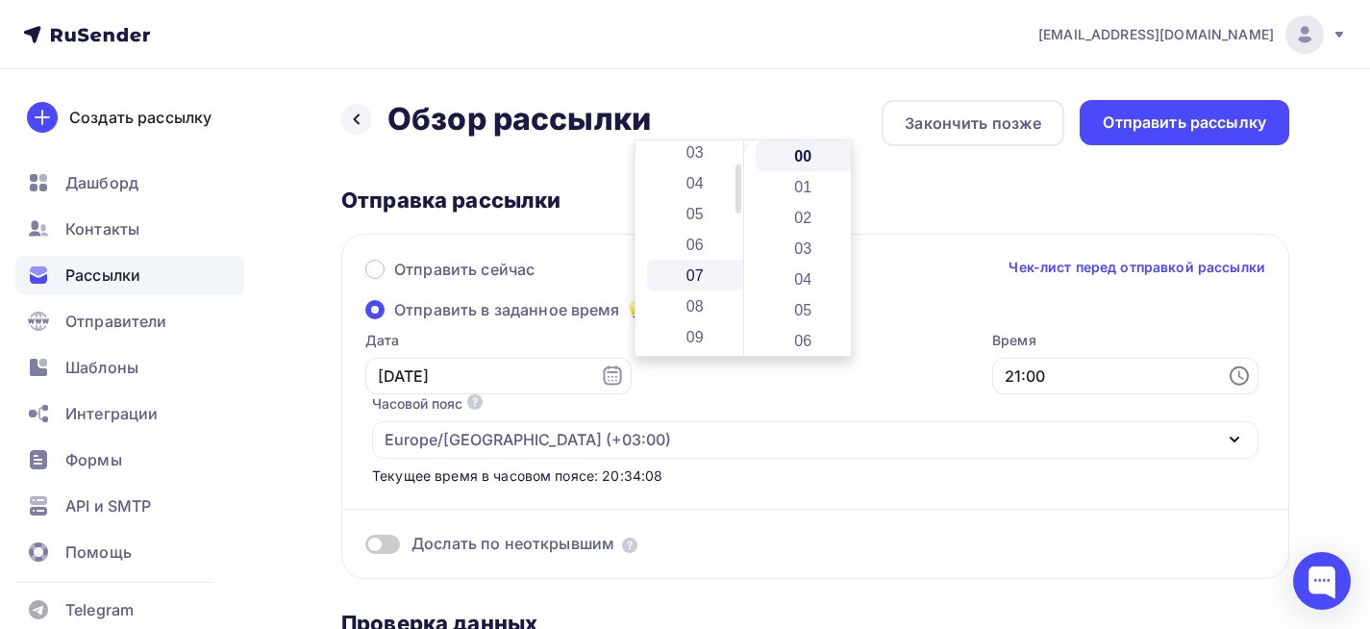
click at [708, 268] on li "07" at bounding box center [696, 275] width 99 height 31
click at [793, 189] on li "01" at bounding box center [805, 186] width 99 height 31
type input "07:01"
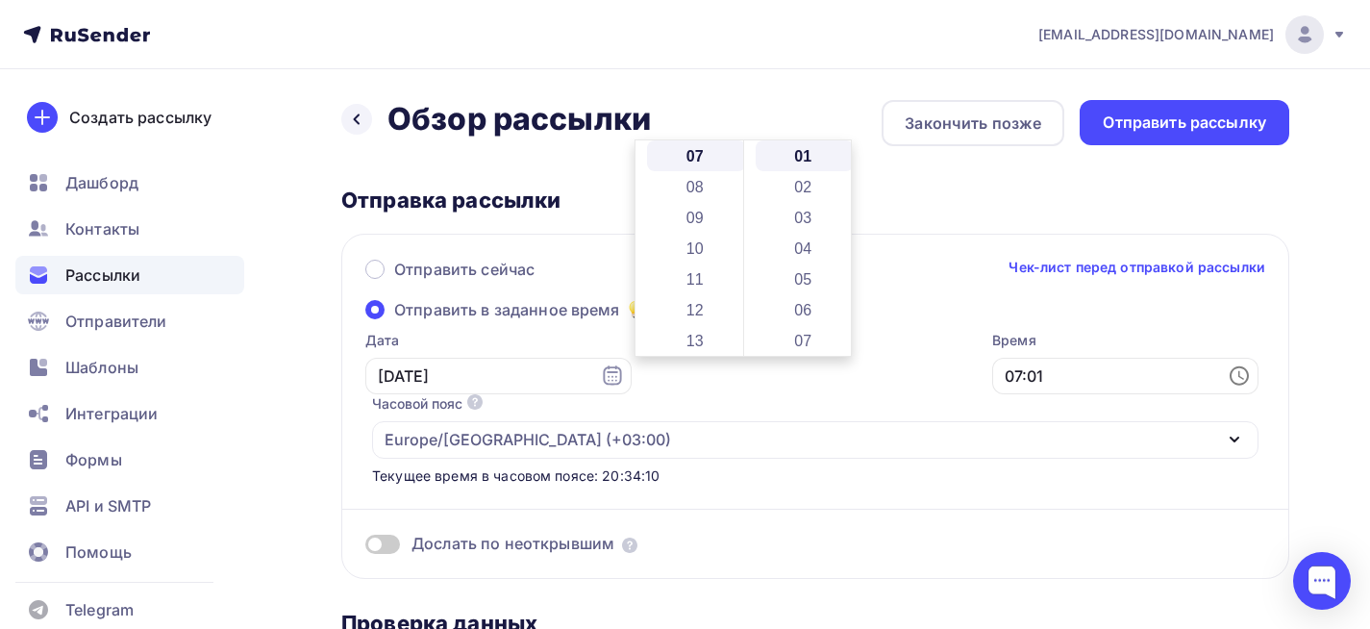
click at [892, 199] on div "Отправка рассылки" at bounding box center [815, 200] width 948 height 27
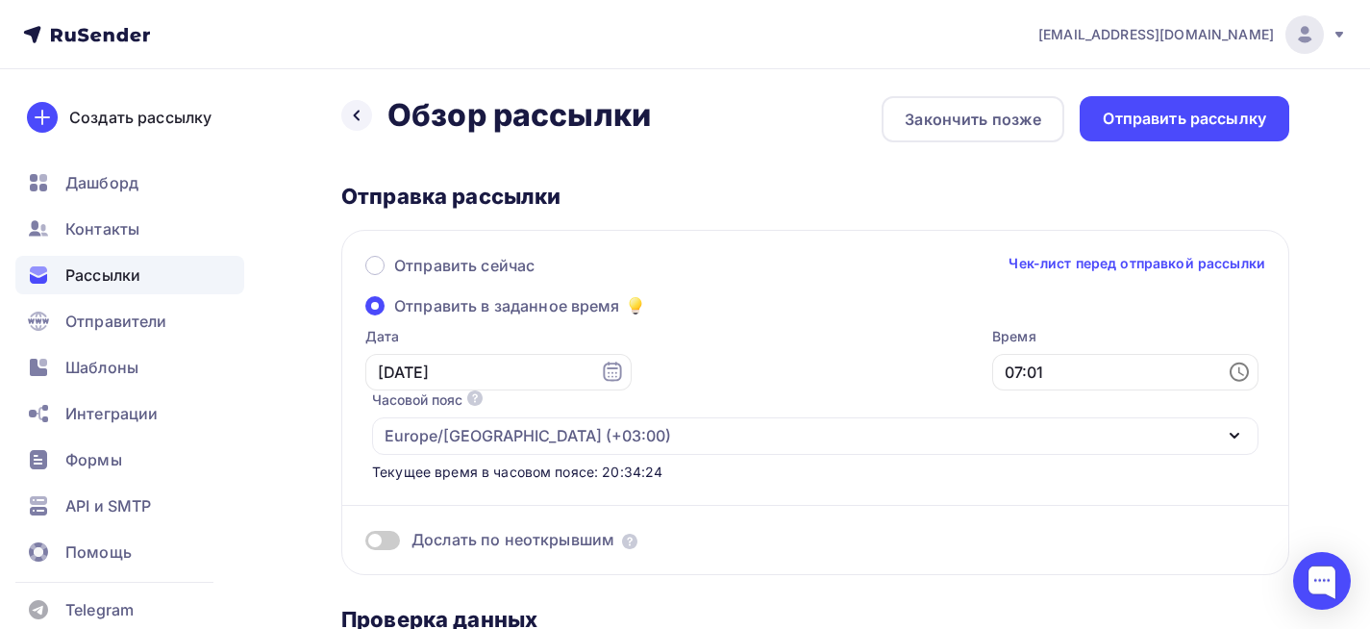
scroll to position [0, 0]
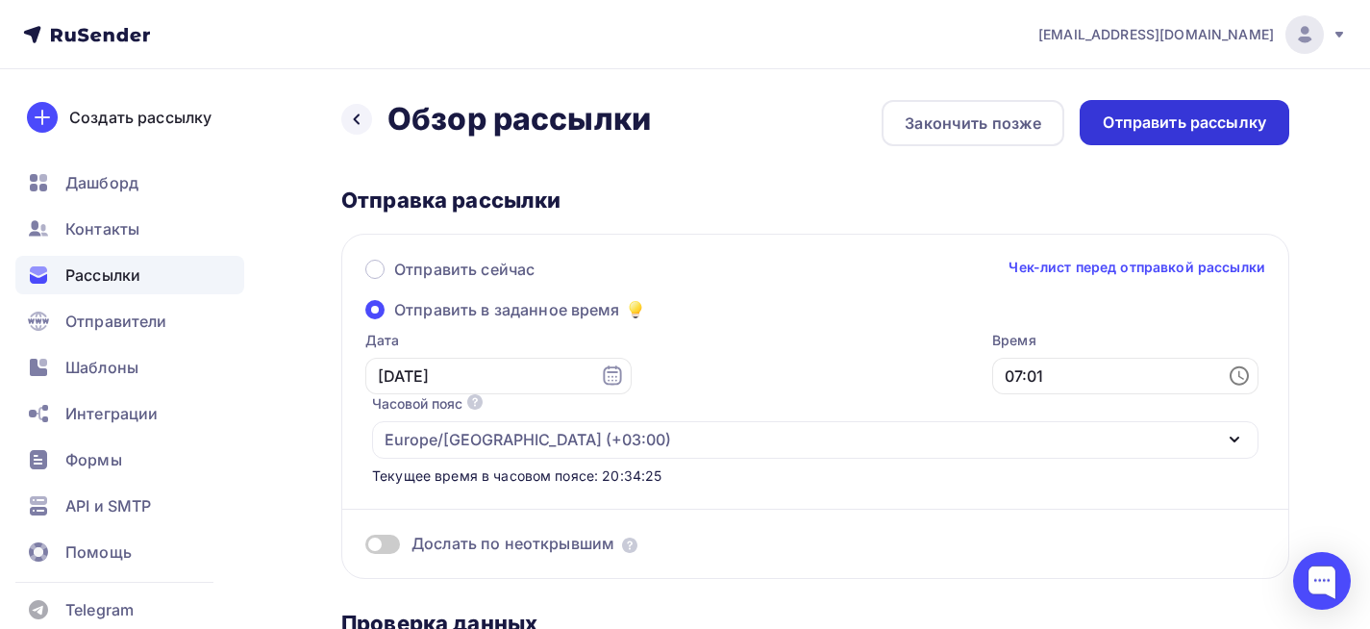
click at [1107, 130] on div "Отправить рассылку" at bounding box center [1184, 123] width 163 height 22
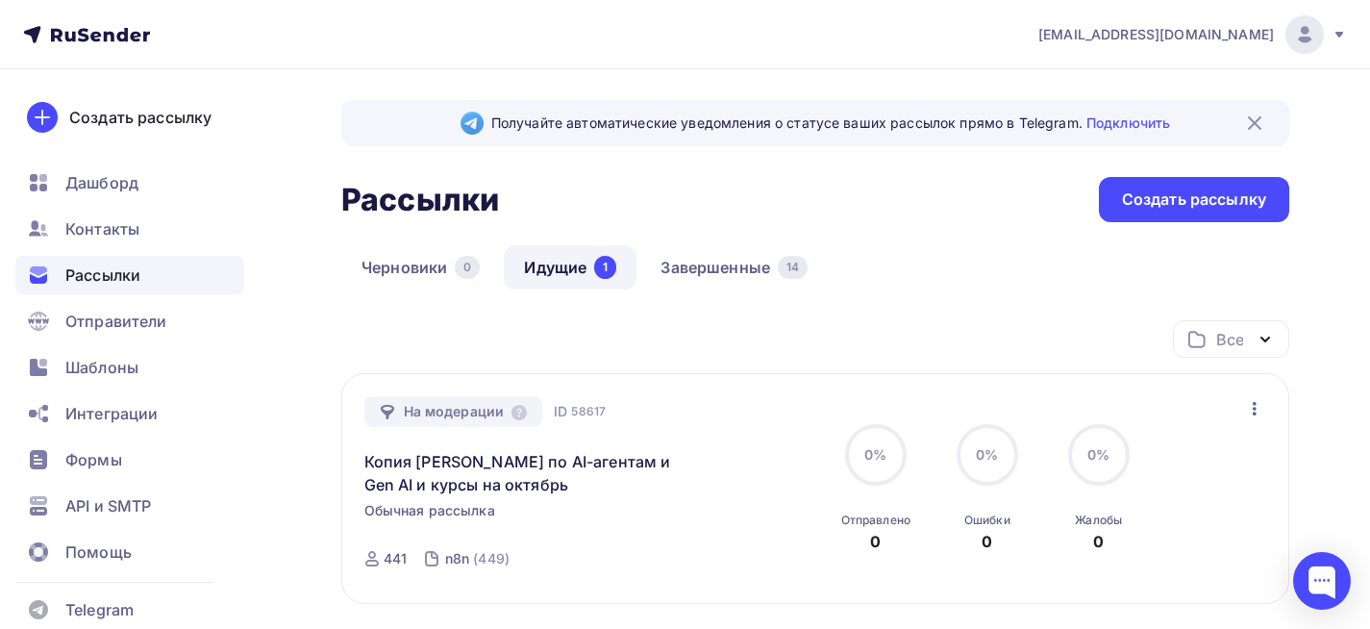
click at [124, 272] on span "Рассылки" at bounding box center [102, 274] width 75 height 23
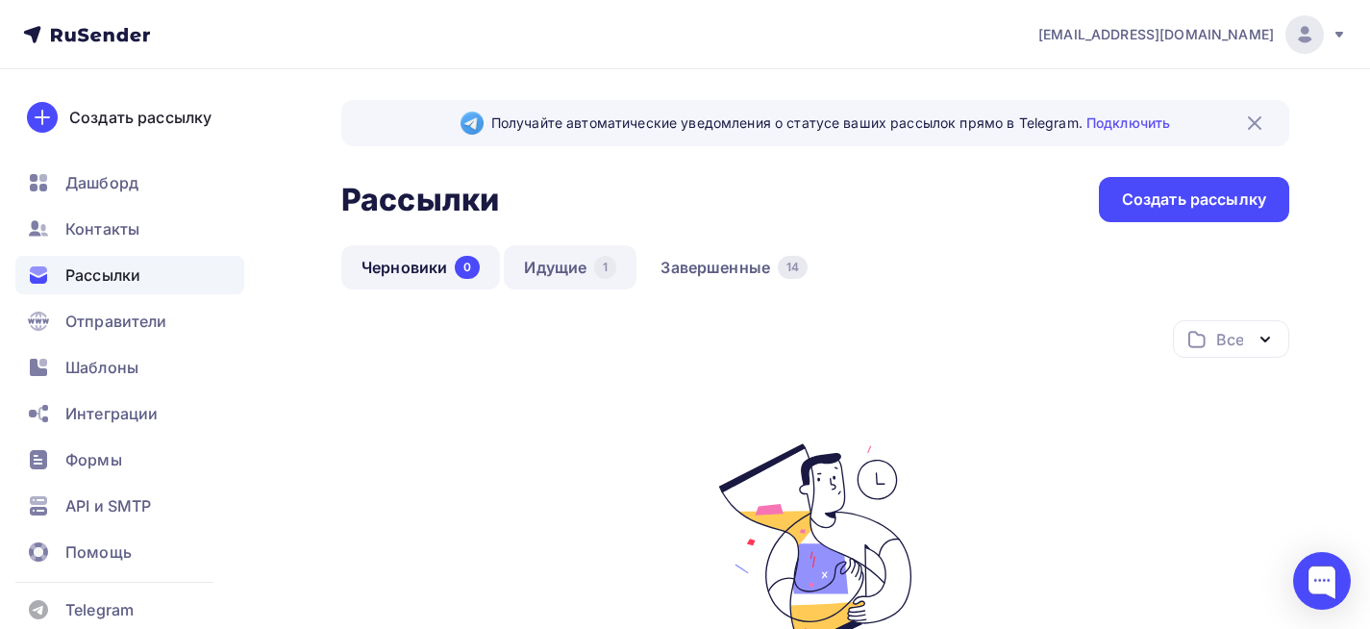
click at [566, 261] on link "Идущие 1" at bounding box center [570, 267] width 133 height 44
